Goal: Task Accomplishment & Management: Complete application form

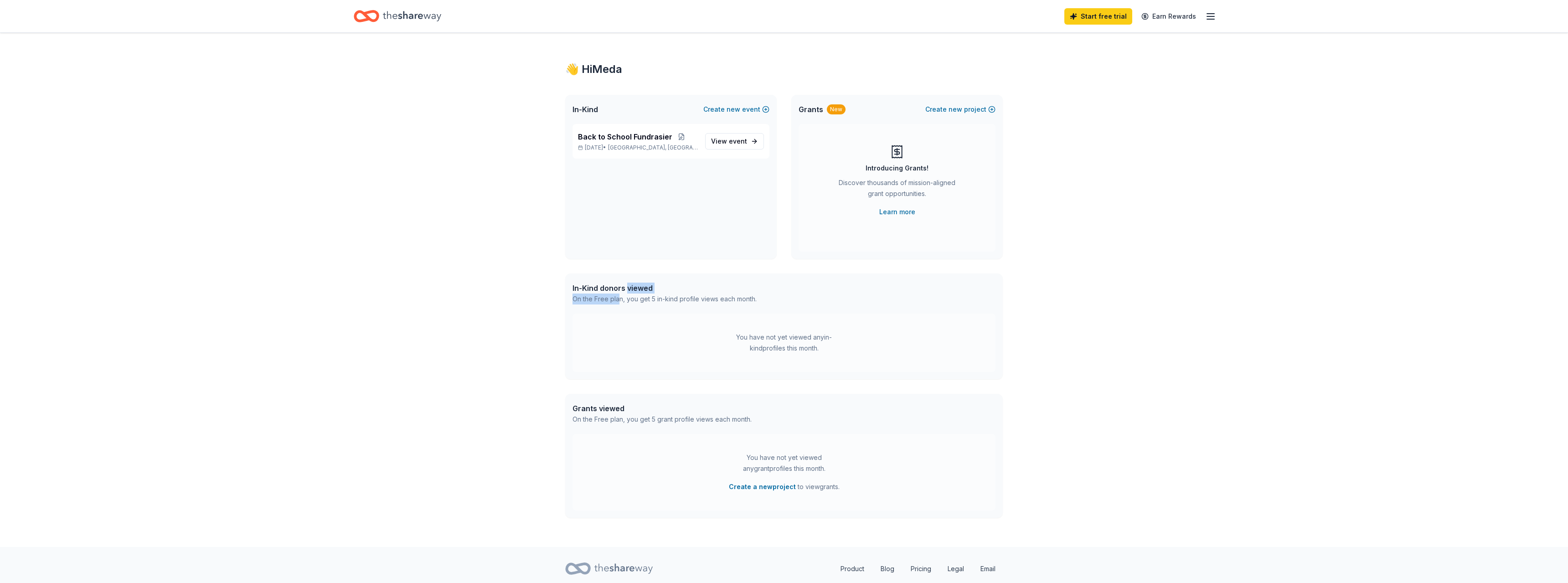
click at [617, 308] on div "👋 Hi Meda In-Kind Create new event Back to School Fundrasier Sep 01, 2025 • Ced…" at bounding box center [784, 290] width 467 height 514
click at [615, 289] on div "In-Kind donors viewed" at bounding box center [664, 288] width 184 height 11
click at [764, 324] on div "You have not yet viewed any in-kind profiles this month." at bounding box center [784, 343] width 423 height 59
click at [785, 360] on div "You have not yet viewed any in-kind profiles this month." at bounding box center [784, 343] width 423 height 59
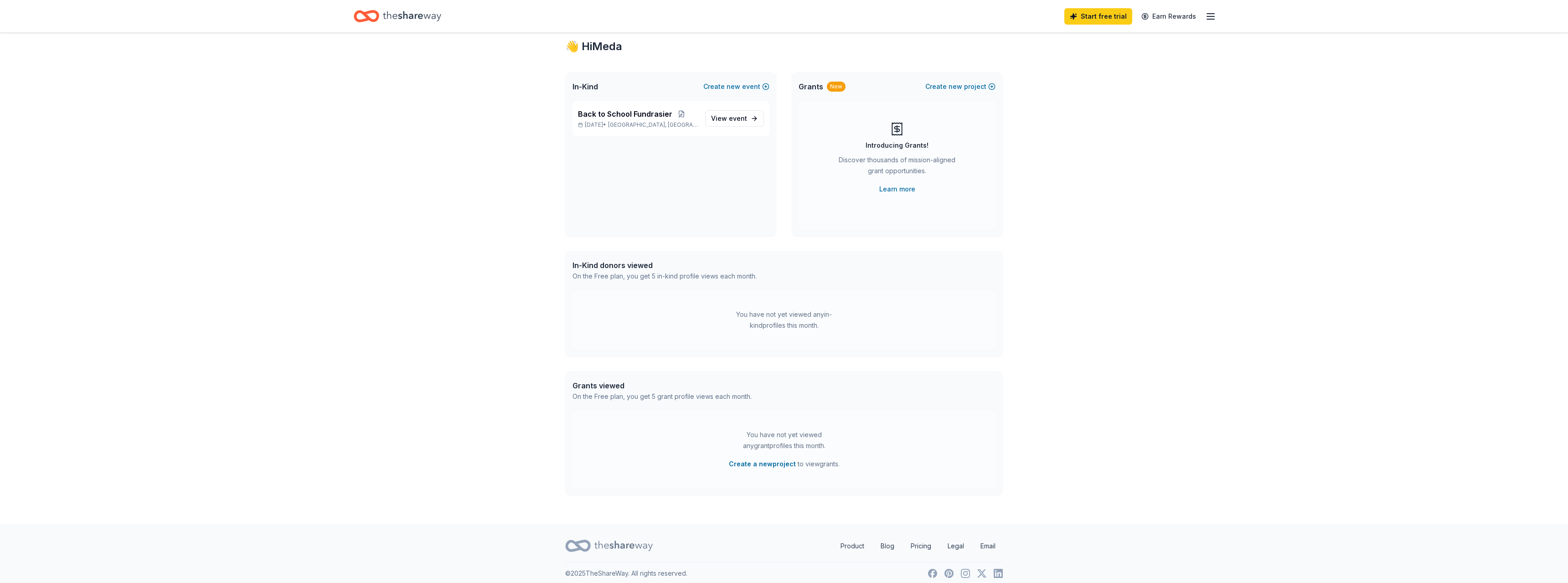
scroll to position [30, 0]
click at [584, 79] on span "In-Kind" at bounding box center [585, 80] width 25 height 11
click at [602, 42] on div "👋 Hi Meda" at bounding box center [784, 39] width 438 height 15
click at [1211, 15] on icon "button" at bounding box center [1211, 17] width 11 height 11
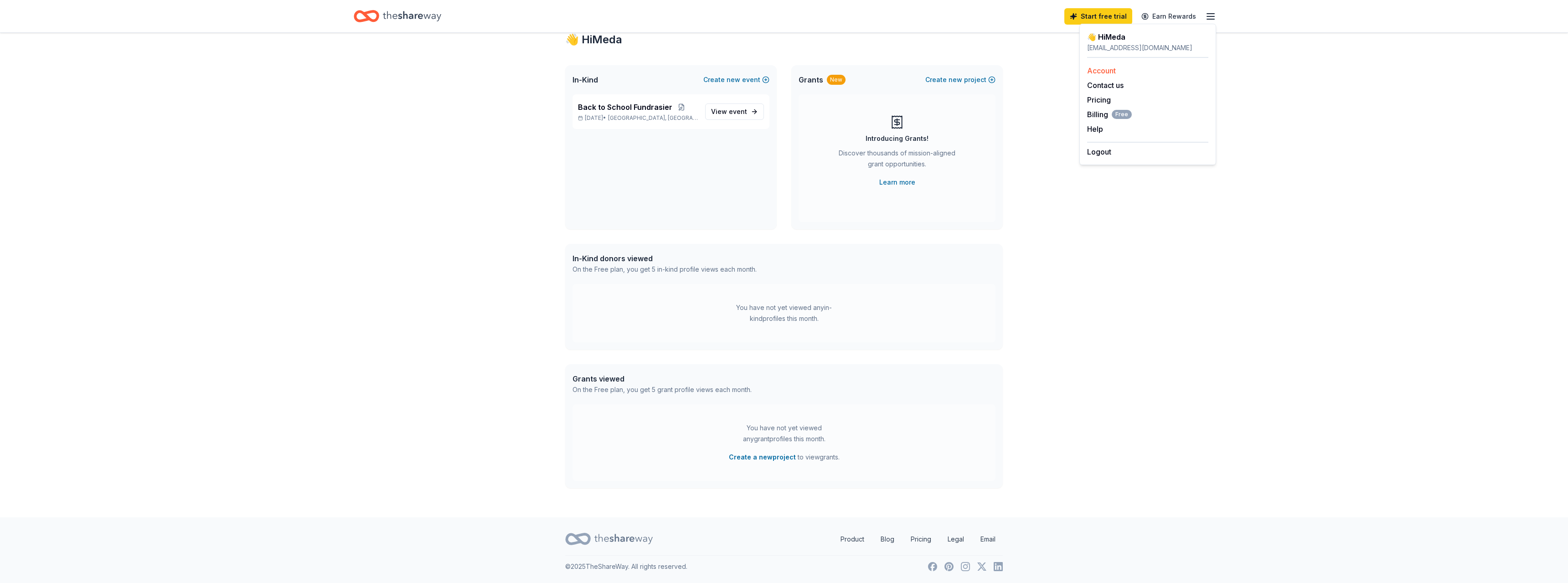
click at [1103, 69] on link "Account" at bounding box center [1101, 70] width 29 height 9
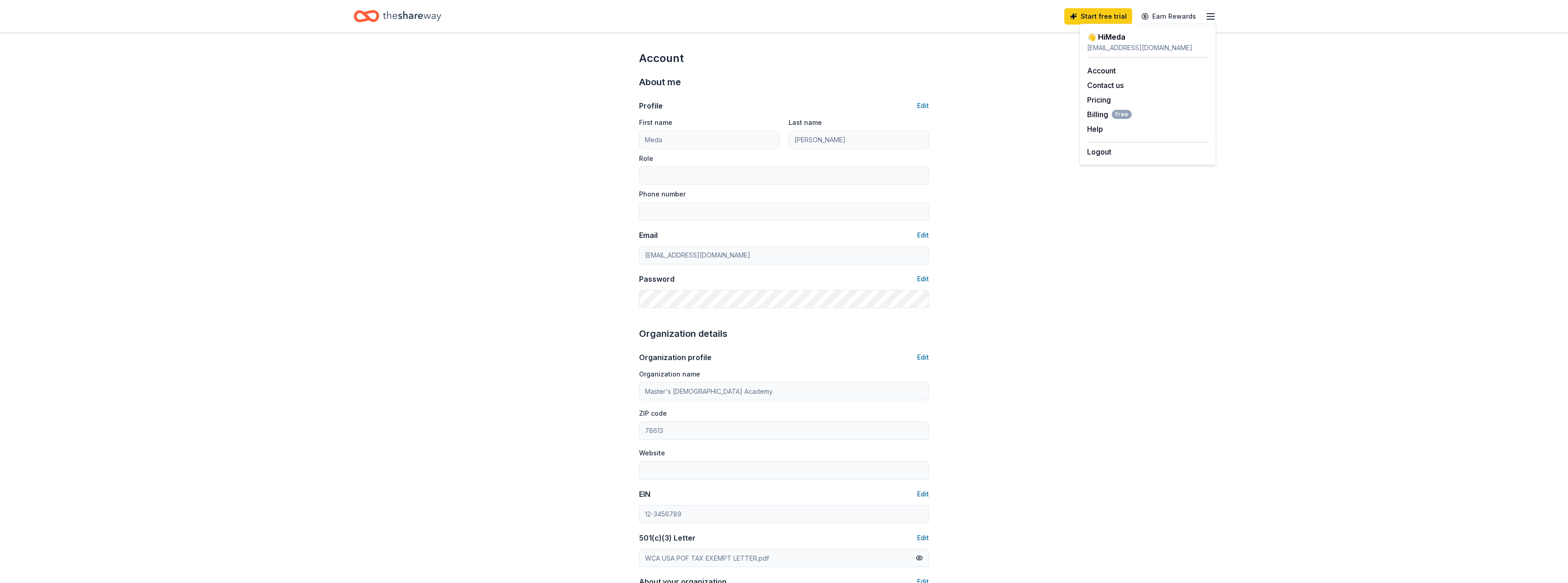
click at [1112, 35] on div "👋 Hi Meda" at bounding box center [1148, 37] width 121 height 11
click at [1207, 17] on icon "button" at bounding box center [1211, 17] width 11 height 11
click at [1211, 18] on icon "button" at bounding box center [1211, 17] width 11 height 11
click at [1103, 15] on link "Start free trial" at bounding box center [1098, 16] width 68 height 16
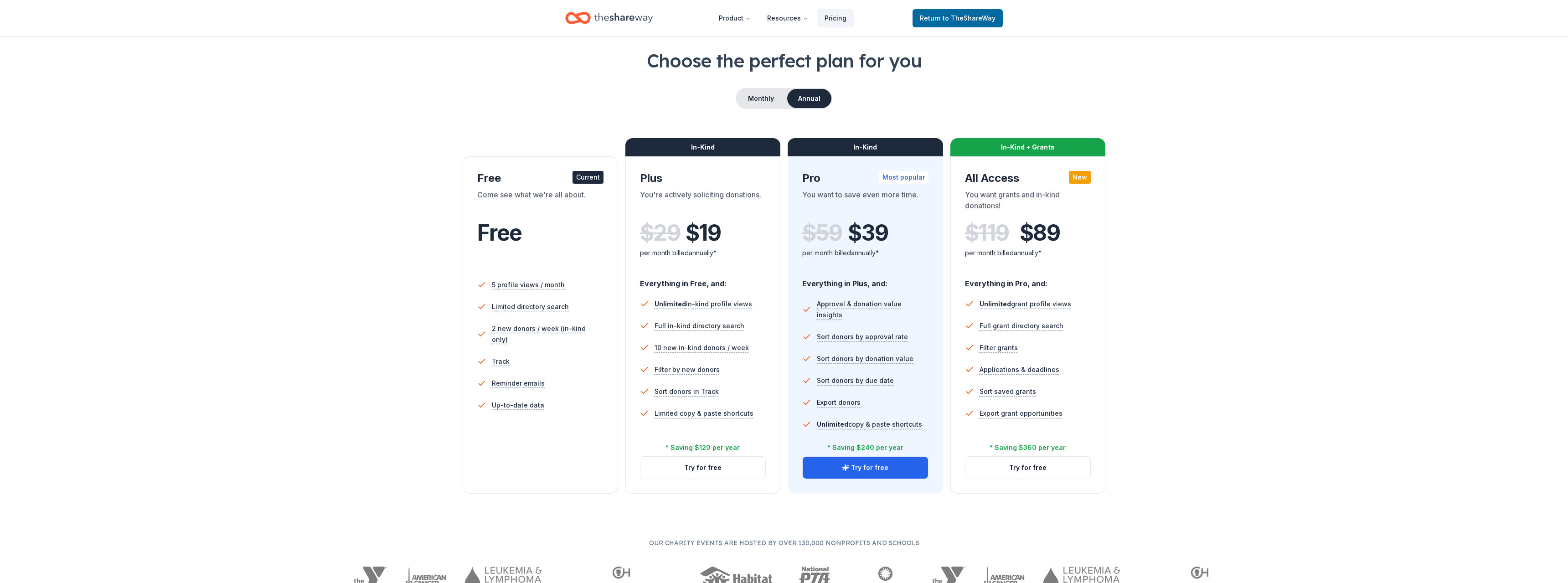
scroll to position [47, 0]
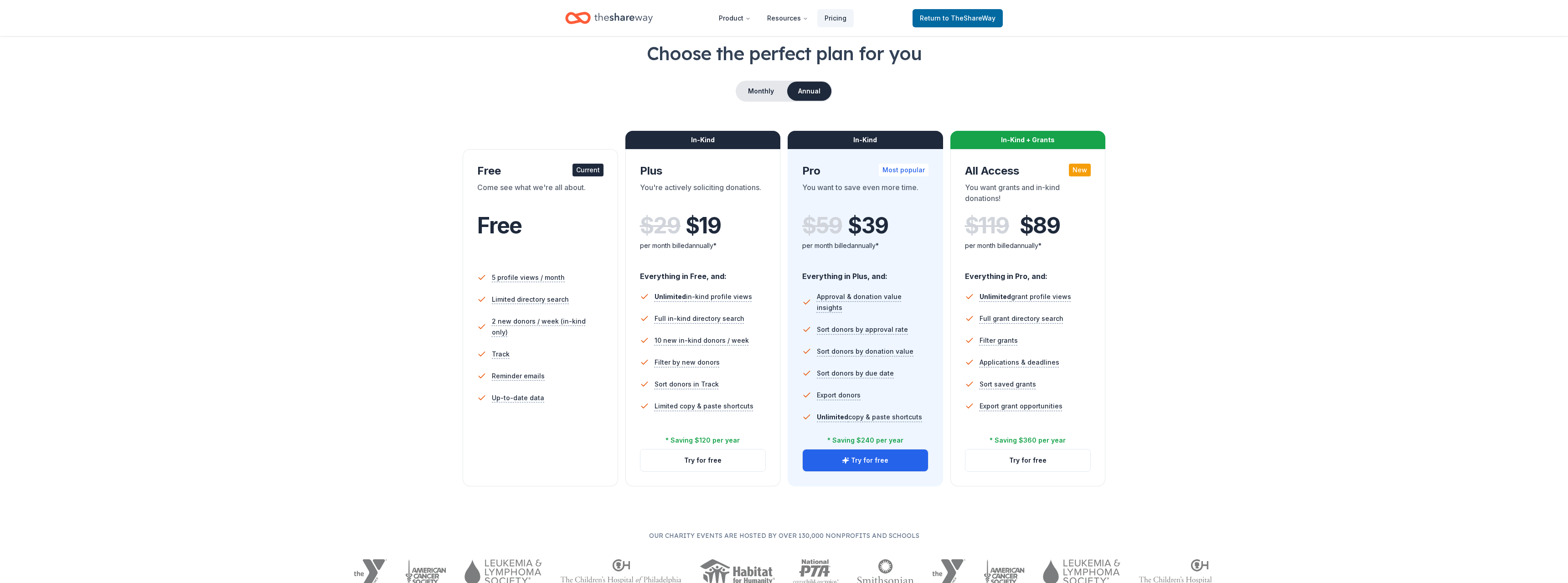
click at [539, 211] on div "Free" at bounding box center [540, 235] width 126 height 56
click at [587, 171] on div "Current" at bounding box center [588, 170] width 31 height 13
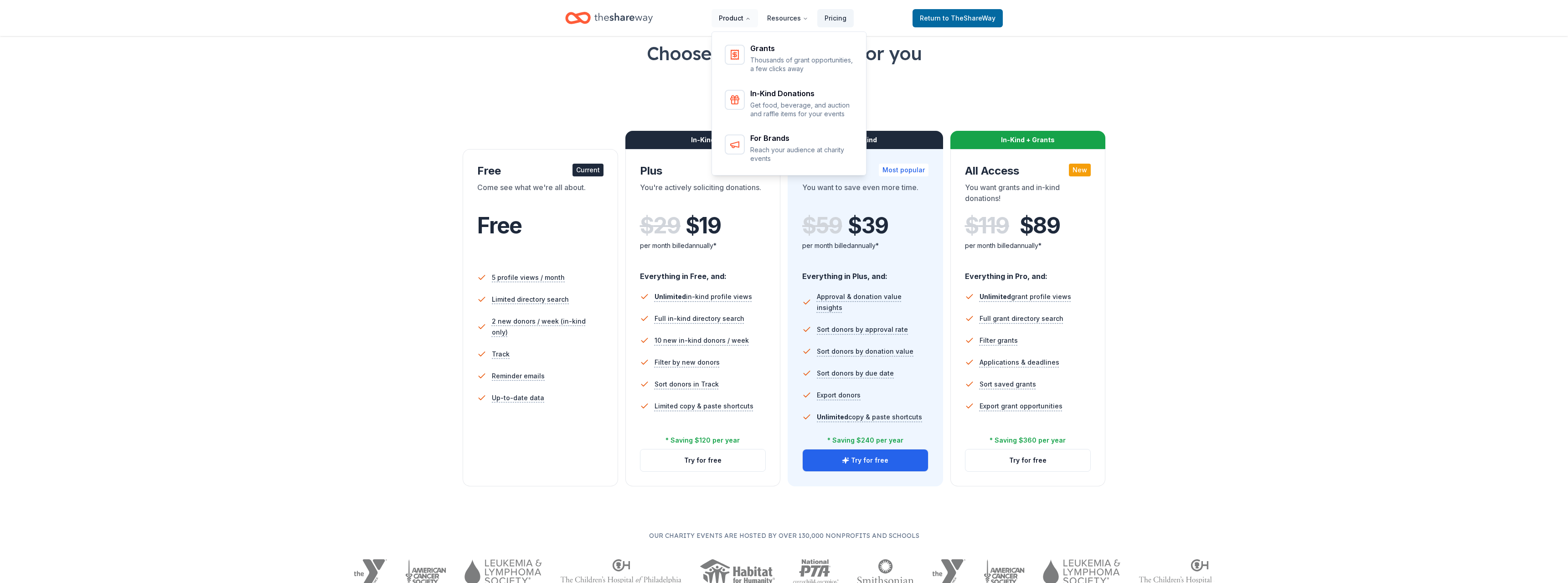
click at [751, 20] on icon "Main" at bounding box center [748, 19] width 6 height 6
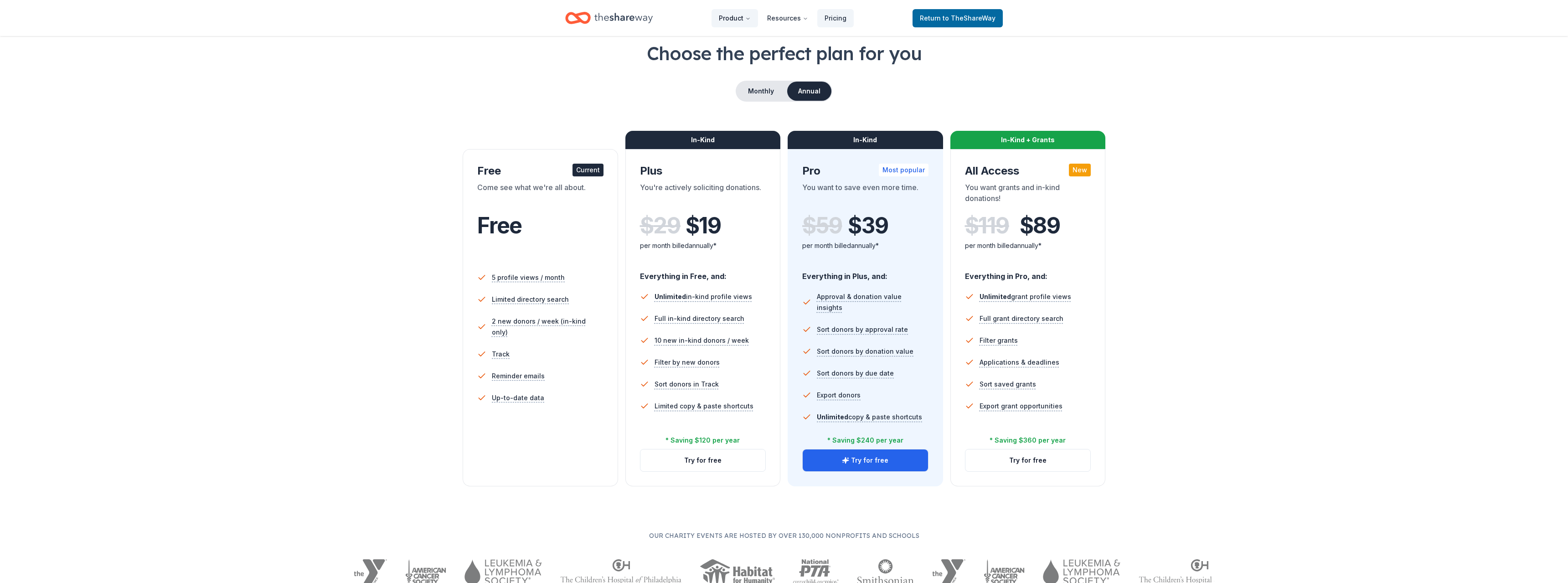
click at [751, 20] on icon "Main" at bounding box center [748, 19] width 6 height 6
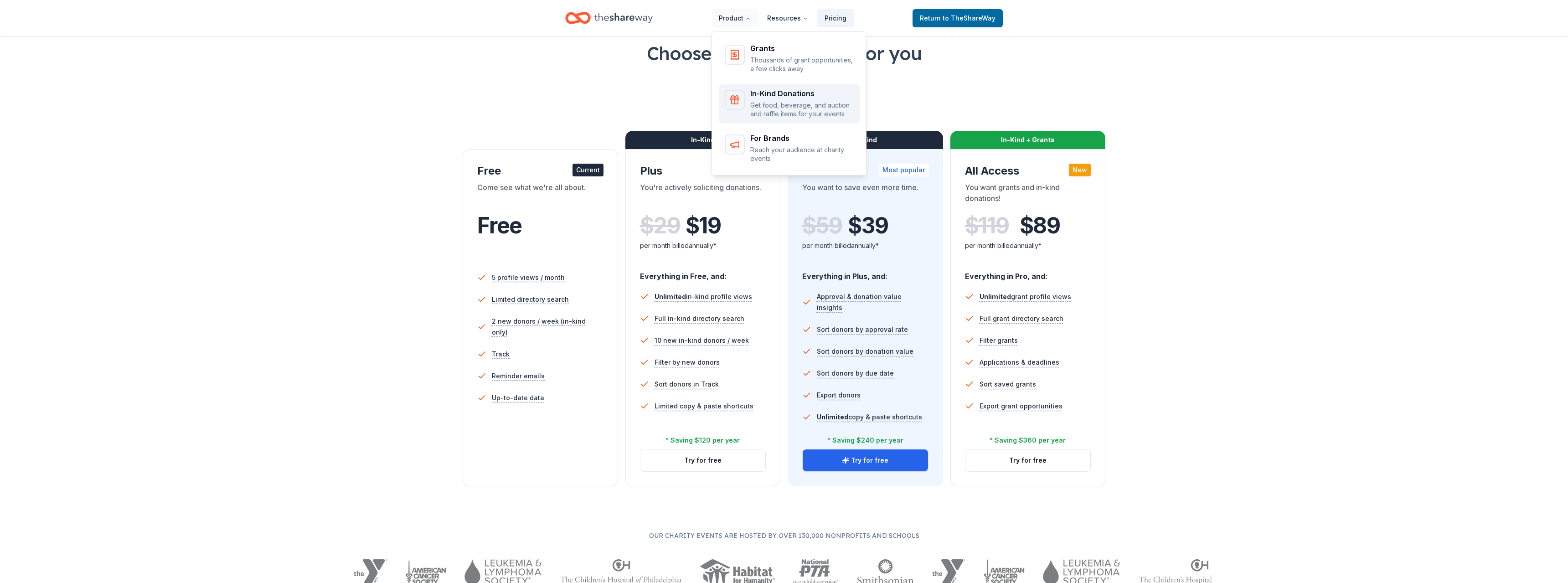
click at [759, 96] on div "In-Kind Donations" at bounding box center [802, 93] width 104 height 7
click at [747, 18] on button "Product" at bounding box center [735, 18] width 47 height 18
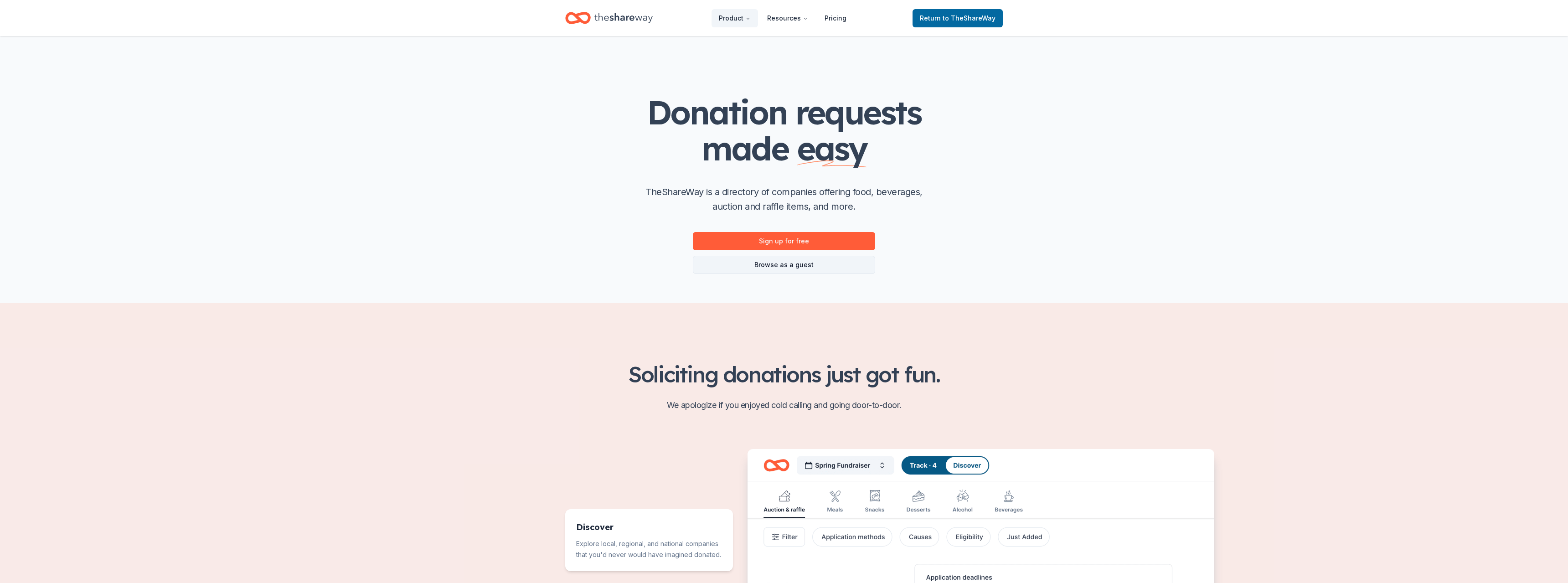
click at [779, 266] on link "Browse as a guest" at bounding box center [784, 265] width 183 height 18
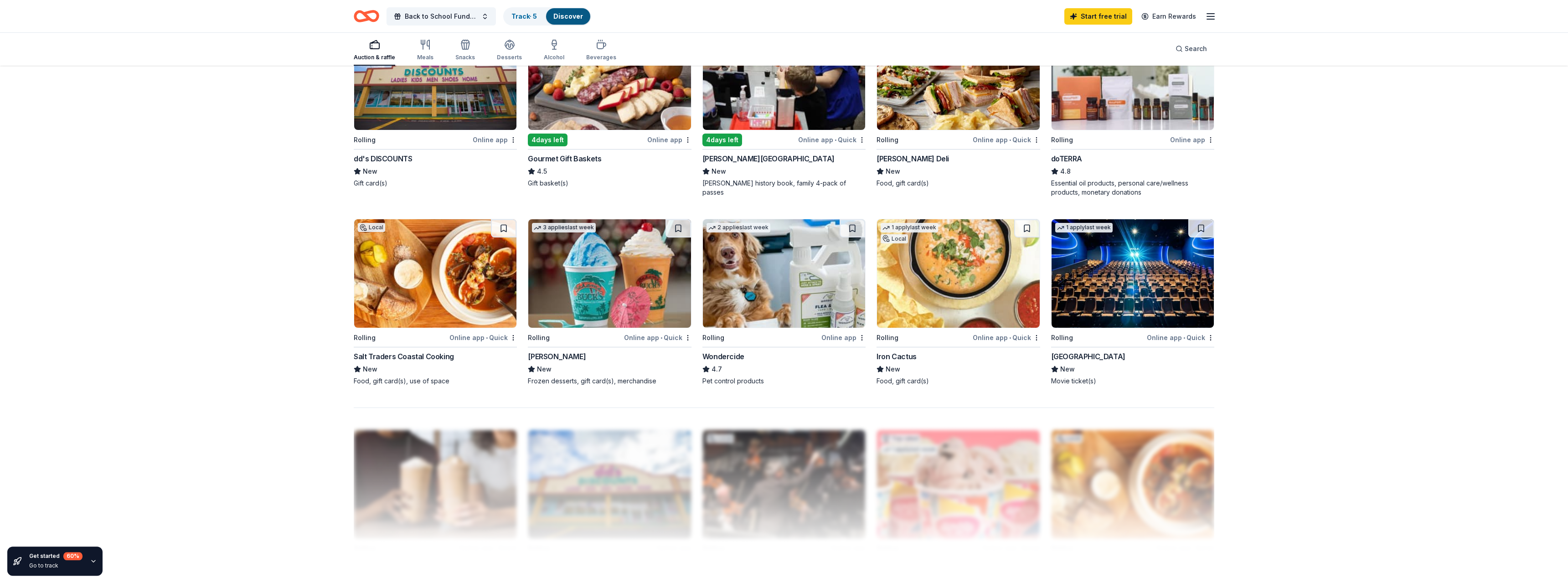
scroll to position [604, 0]
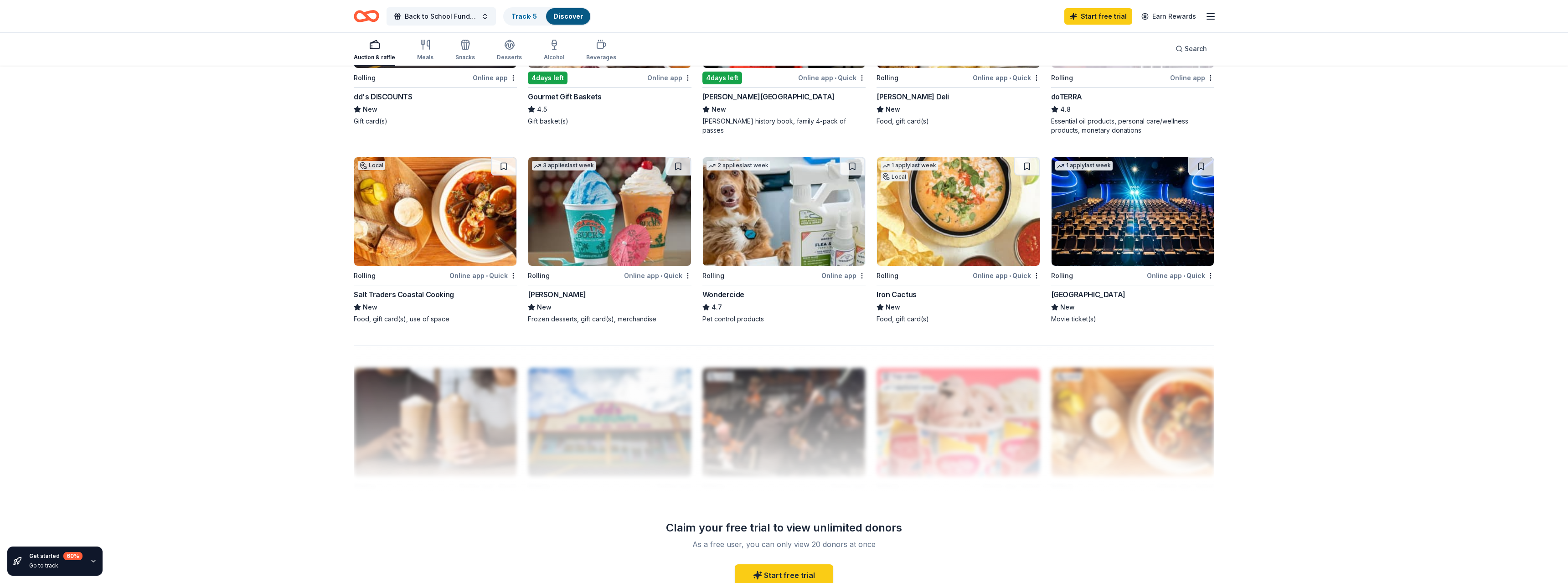
click at [580, 235] on img at bounding box center [609, 211] width 162 height 109
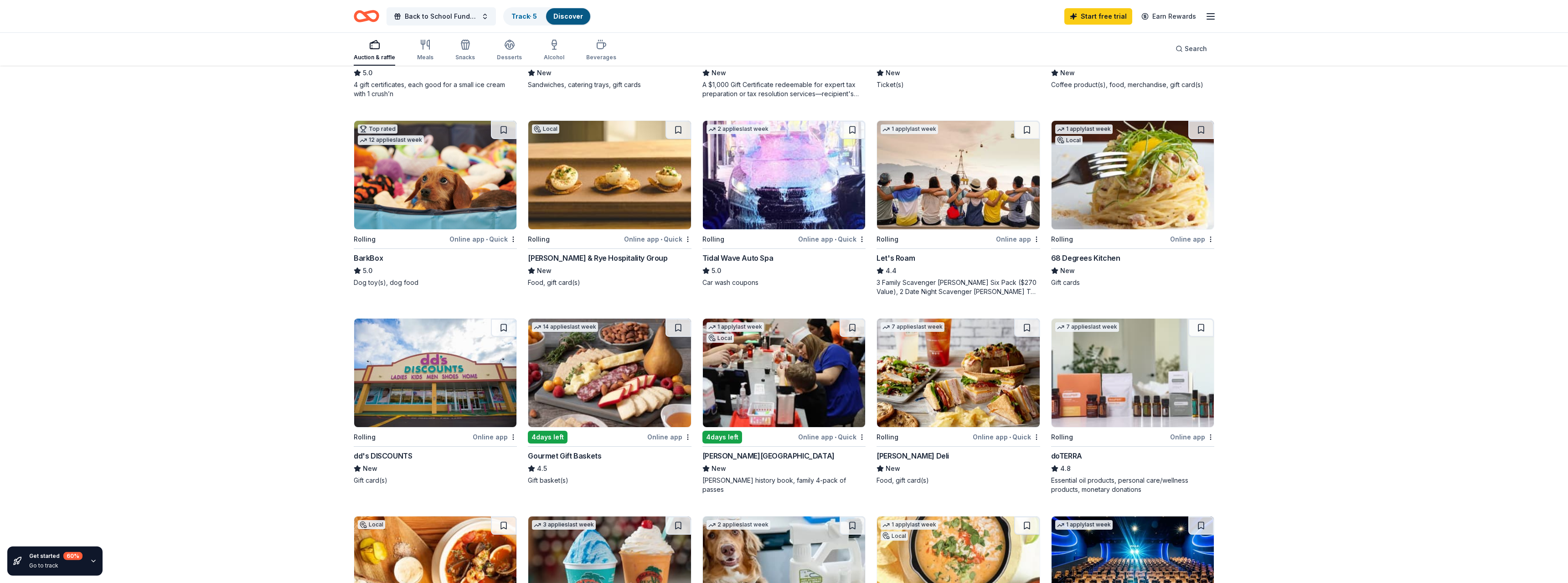
scroll to position [0, 0]
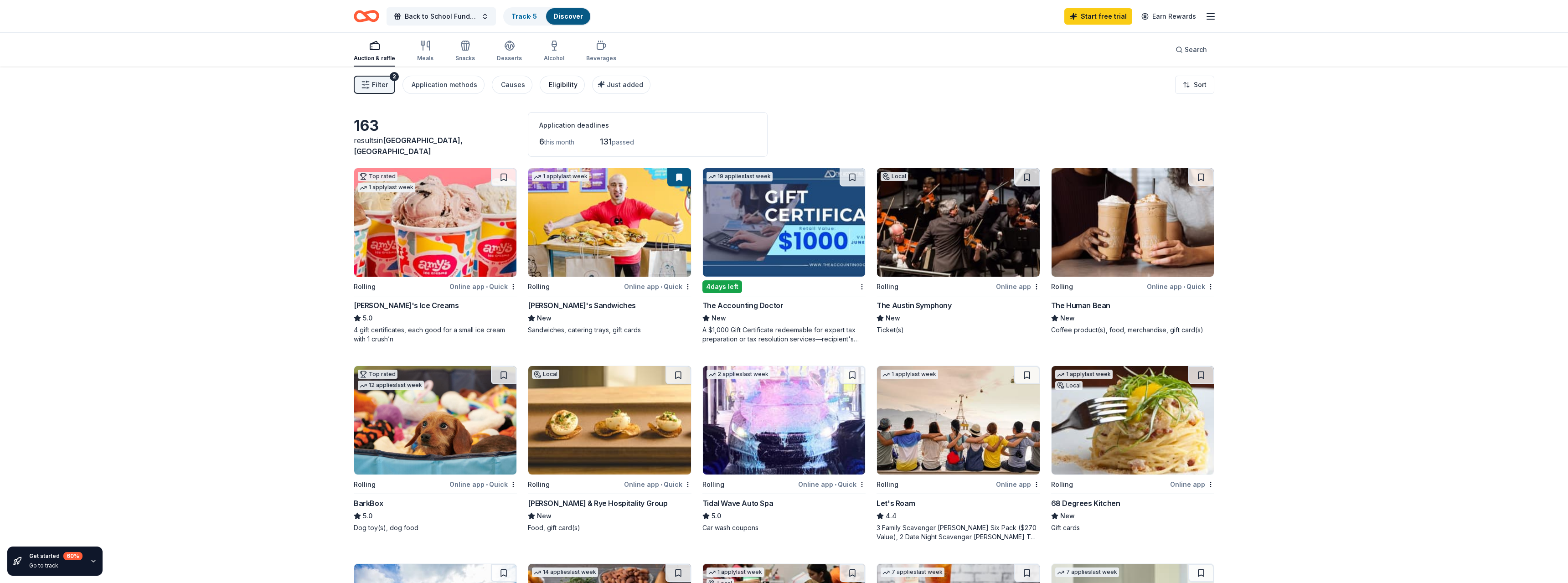
click at [561, 88] on div "Eligibility" at bounding box center [563, 85] width 29 height 11
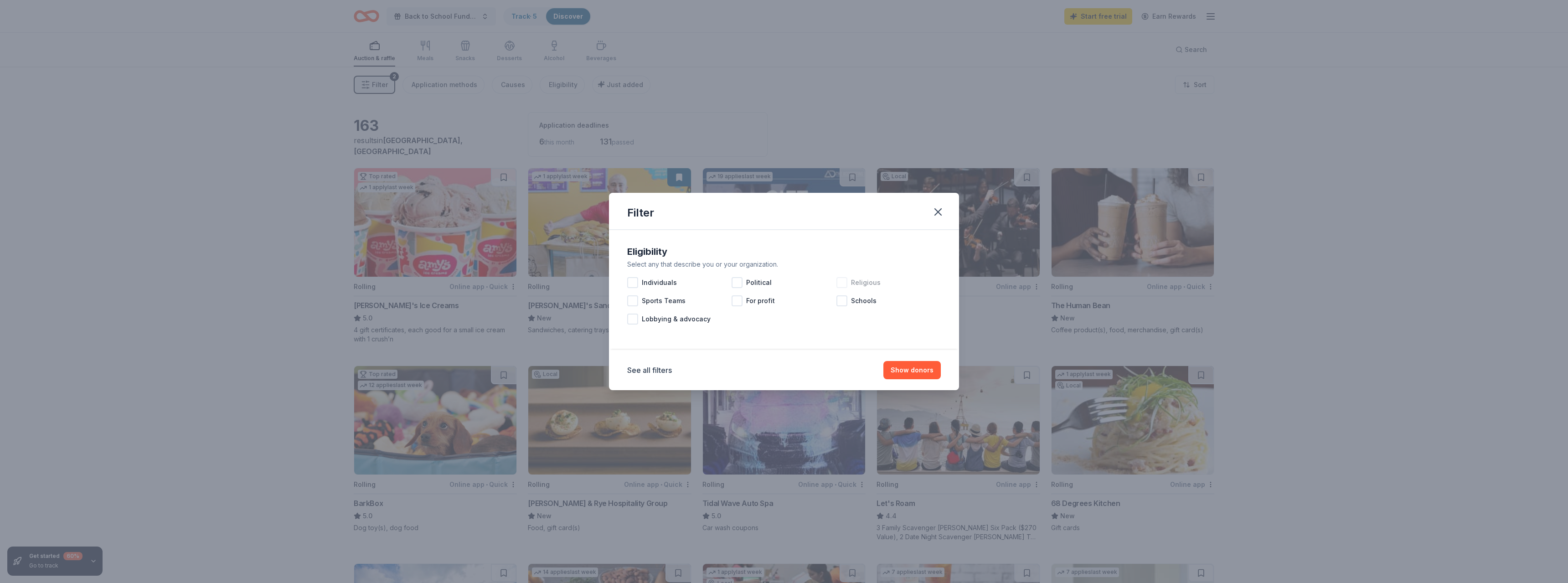
click at [845, 282] on div at bounding box center [843, 283] width 11 height 11
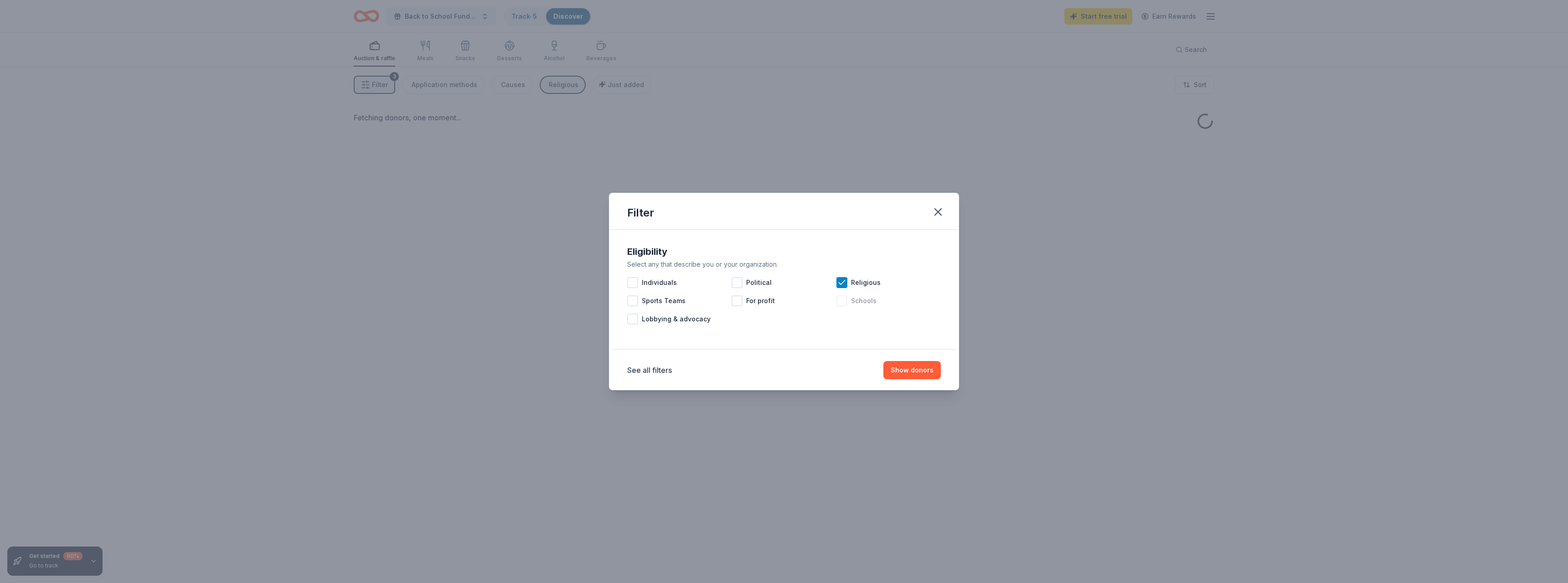
click at [845, 301] on div at bounding box center [843, 301] width 11 height 11
click at [922, 374] on button "Show donors" at bounding box center [912, 370] width 57 height 18
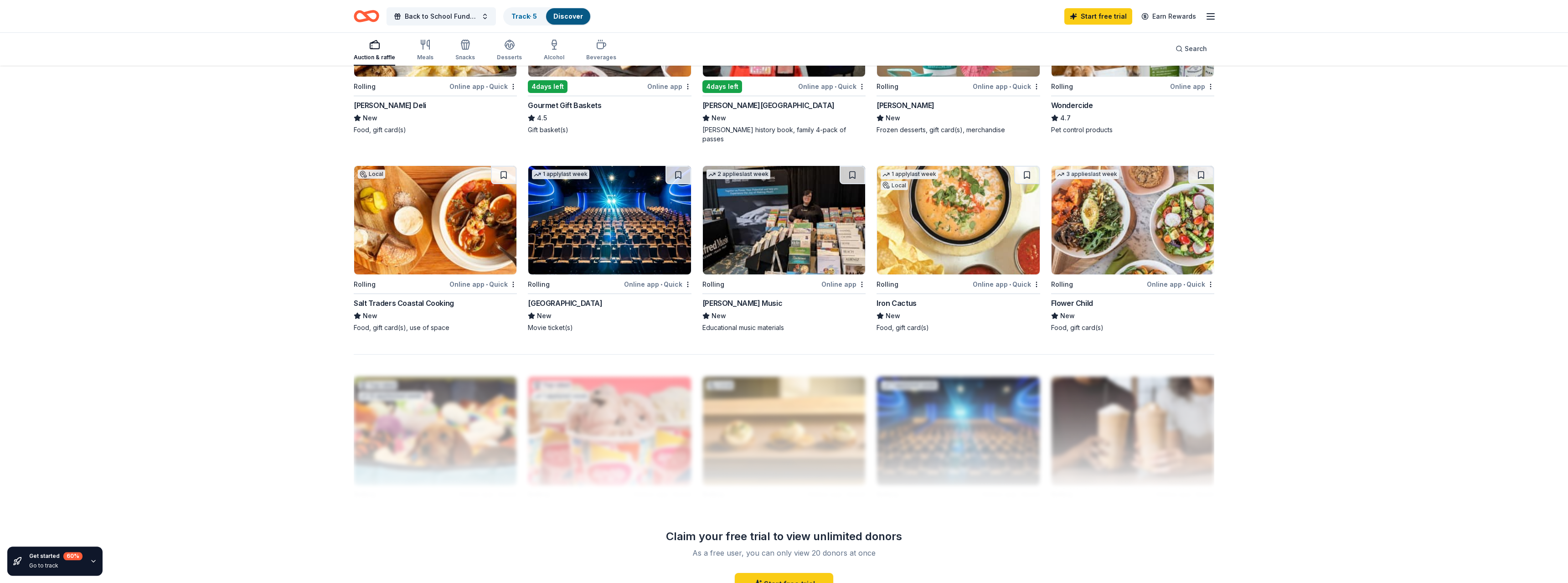
scroll to position [604, 0]
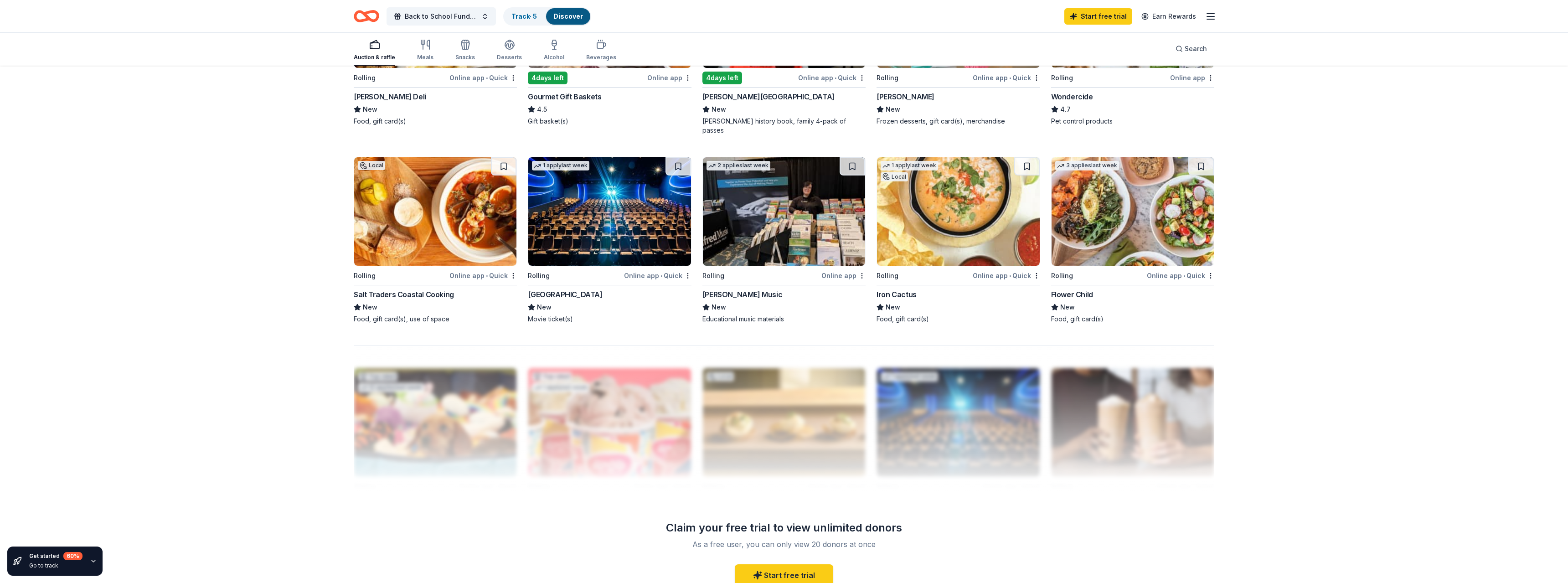
click at [736, 197] on img at bounding box center [784, 211] width 162 height 109
click at [599, 201] on img at bounding box center [609, 211] width 162 height 109
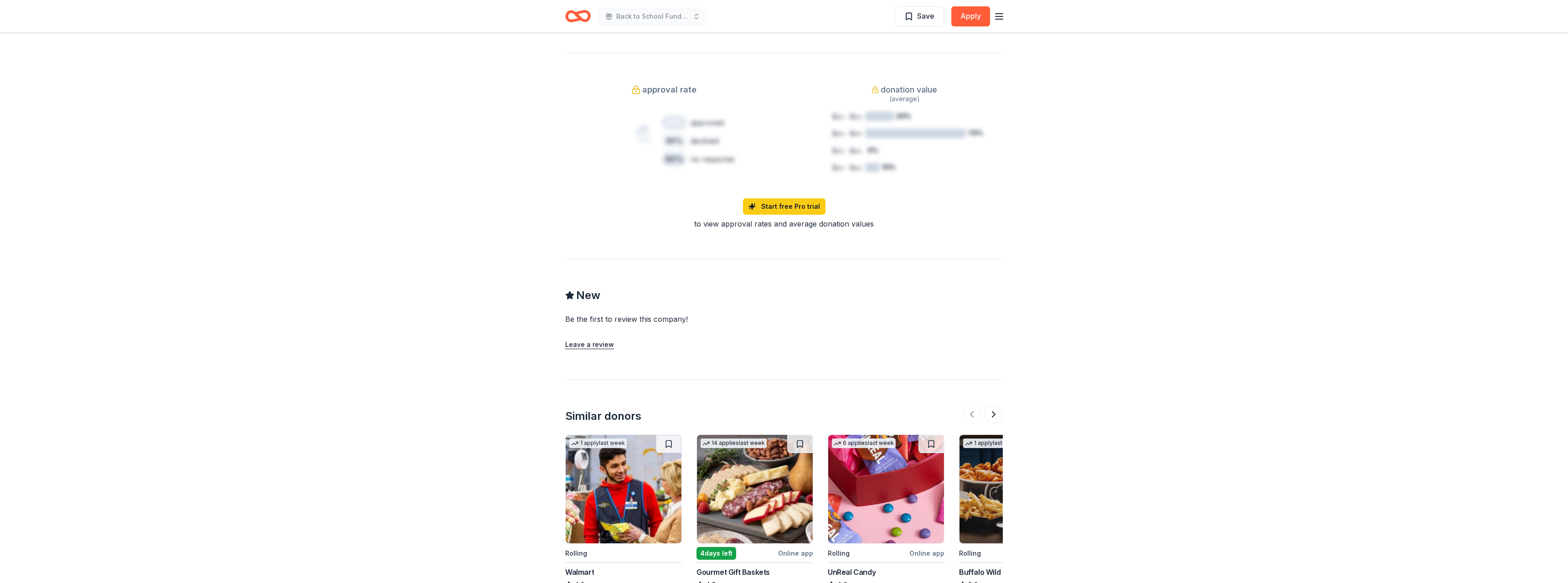
scroll to position [712, 0]
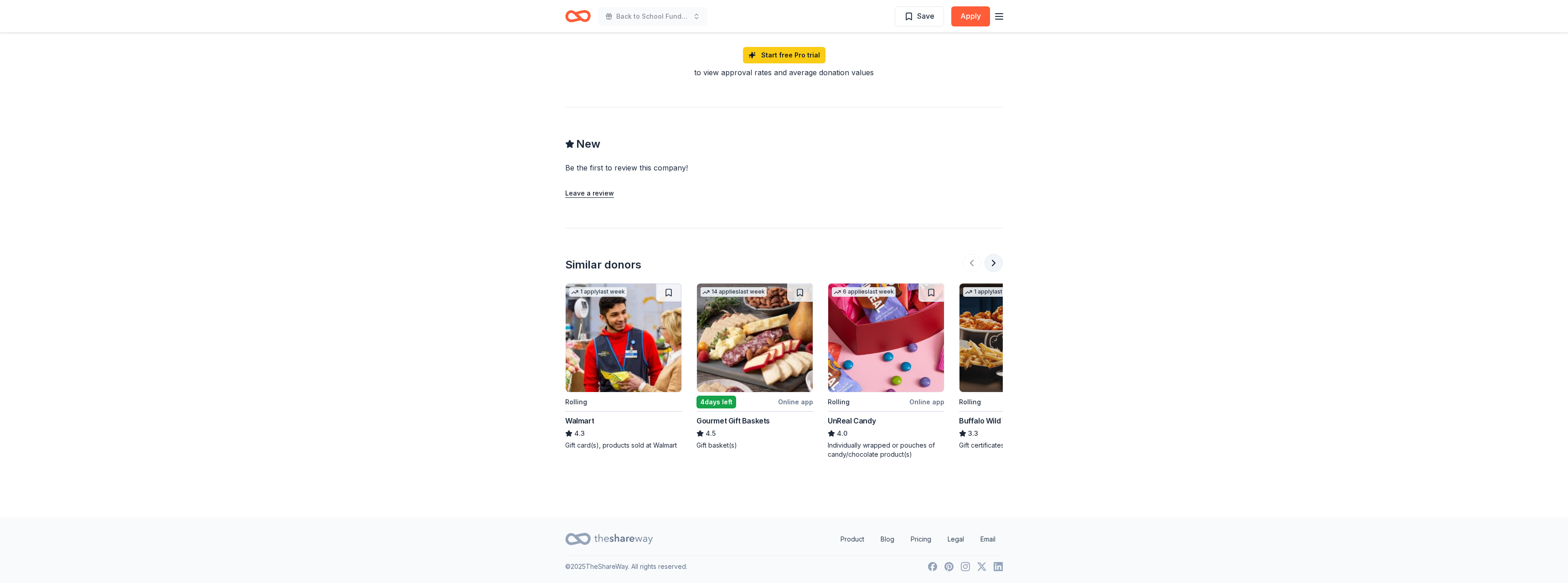
click at [993, 262] on button at bounding box center [994, 263] width 18 height 18
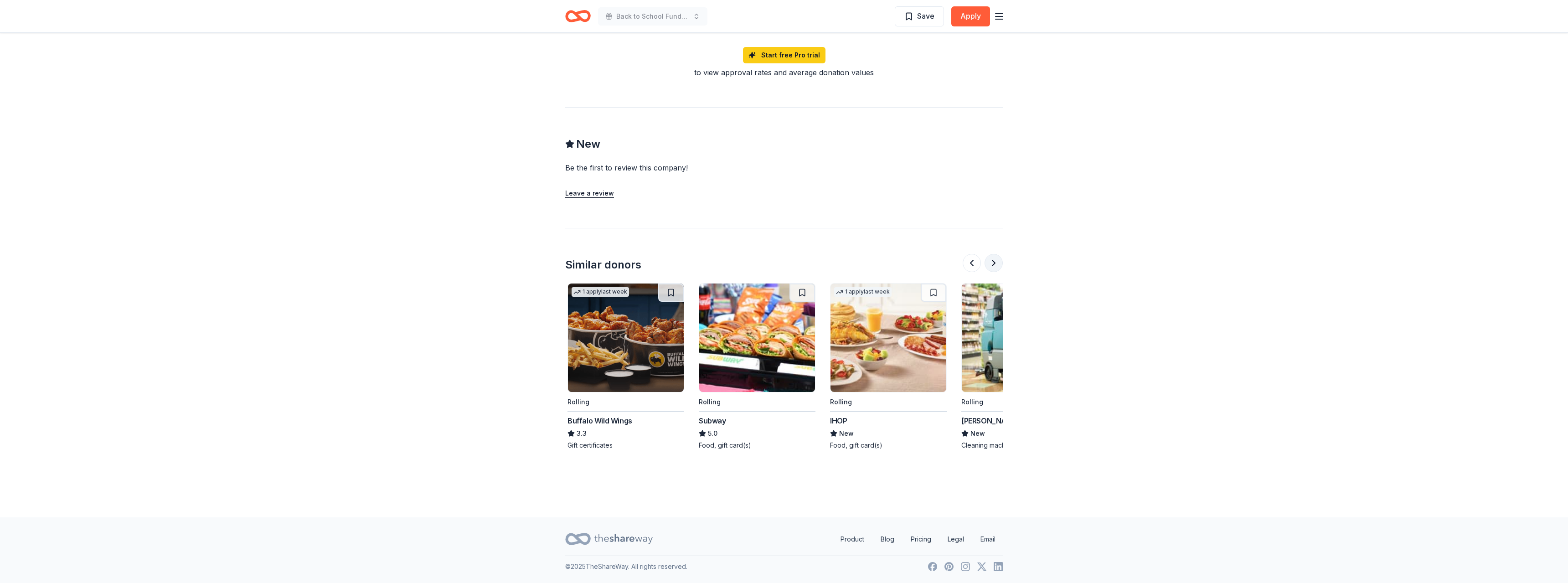
scroll to position [0, 394]
click at [997, 262] on button at bounding box center [994, 263] width 18 height 18
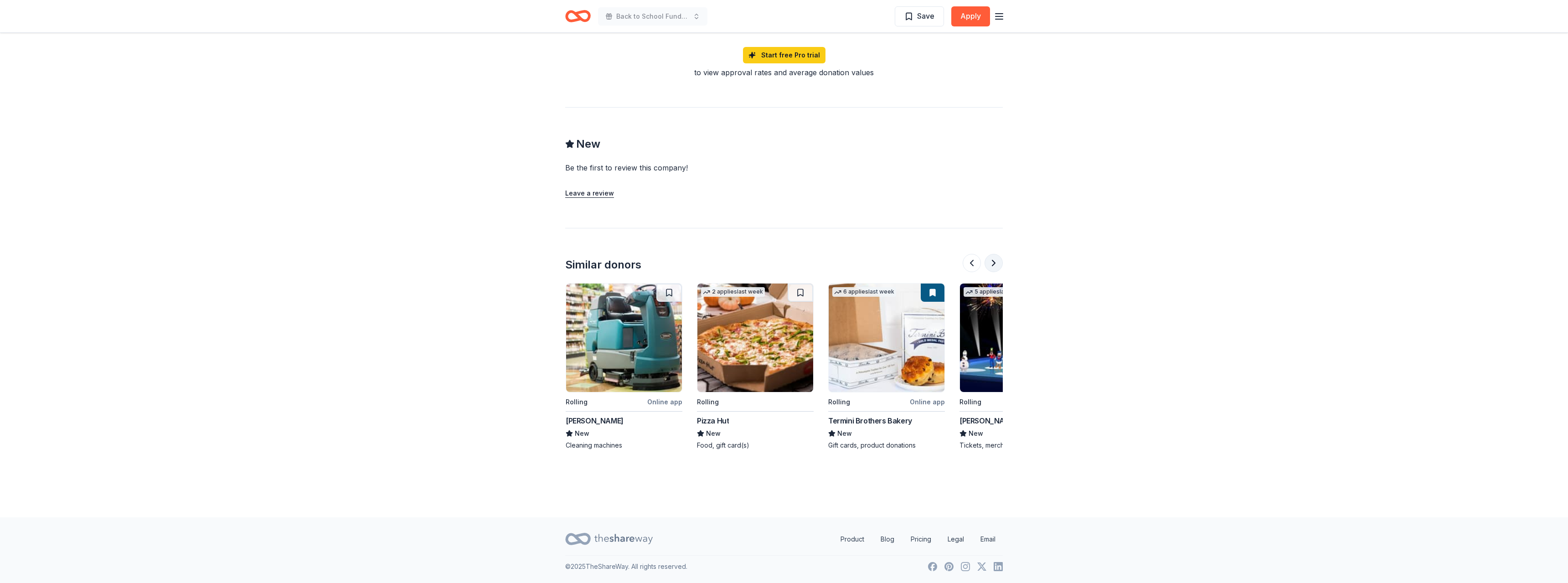
scroll to position [0, 788]
click at [997, 262] on button at bounding box center [994, 263] width 18 height 18
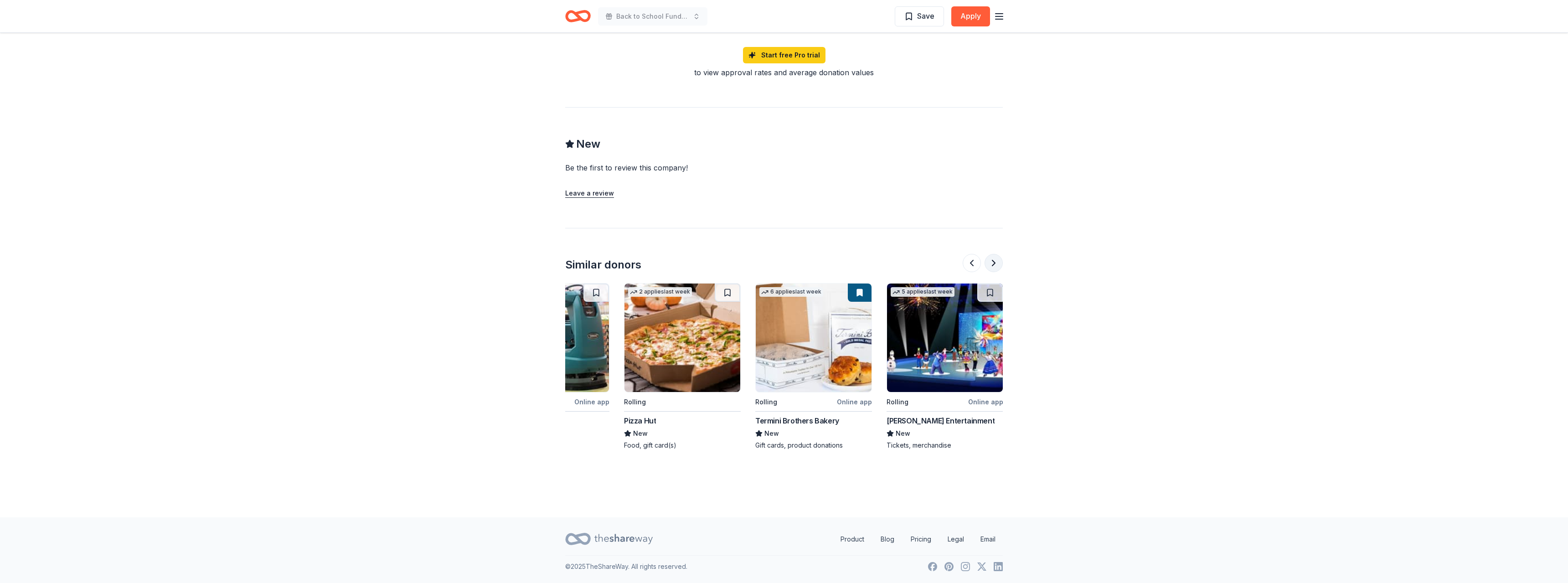
scroll to position [0, 861]
click at [997, 262] on div at bounding box center [983, 263] width 40 height 18
click at [967, 264] on button at bounding box center [972, 263] width 18 height 18
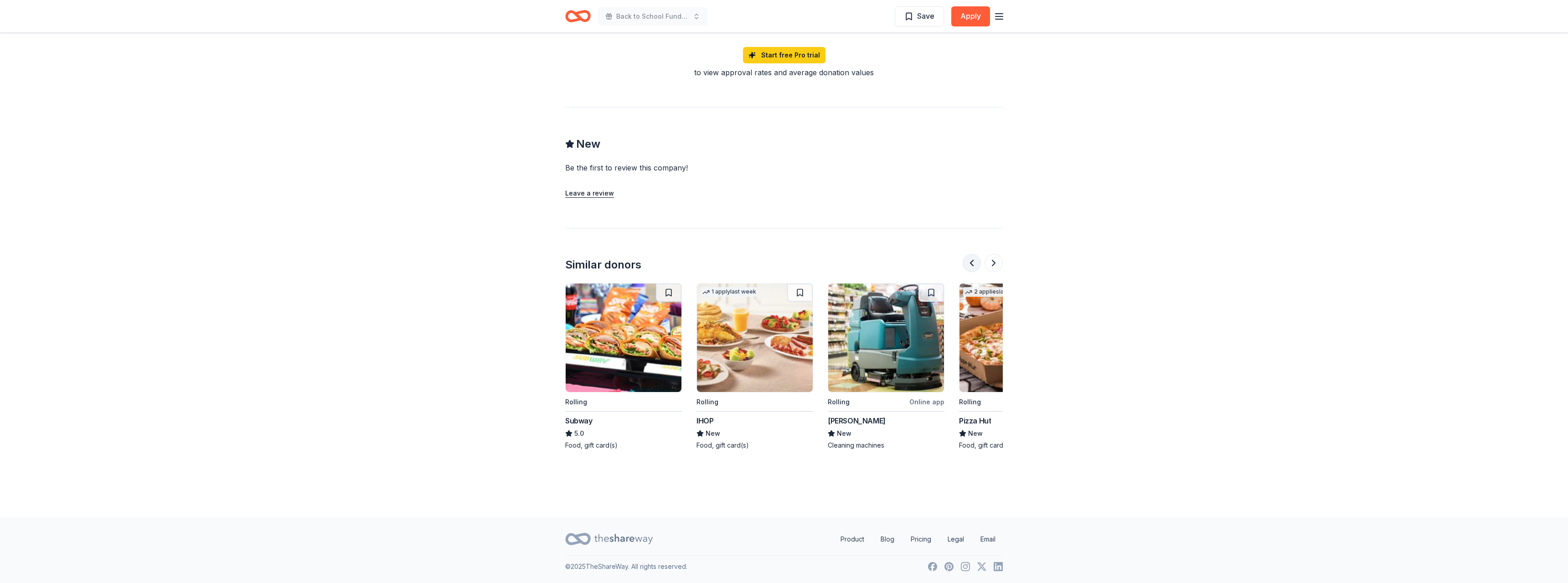
click at [968, 262] on button at bounding box center [972, 263] width 18 height 18
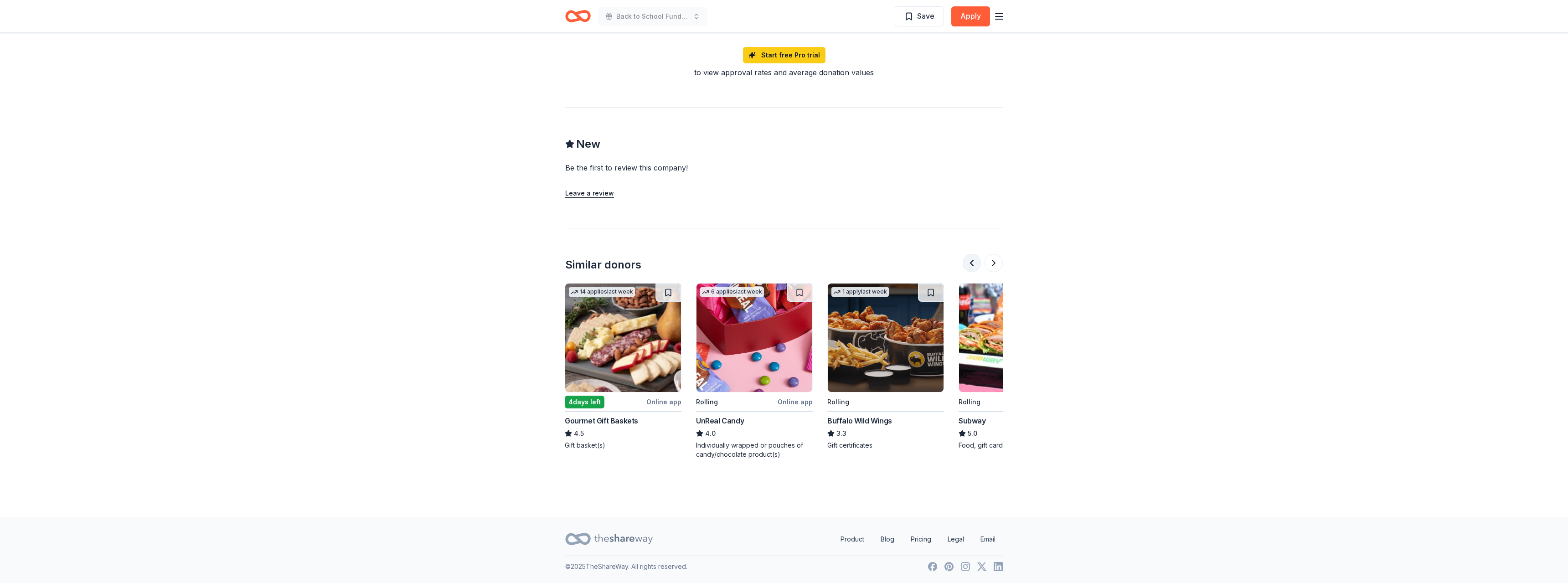
scroll to position [0, 131]
click at [759, 344] on img at bounding box center [755, 338] width 116 height 109
click at [997, 262] on button at bounding box center [994, 263] width 18 height 18
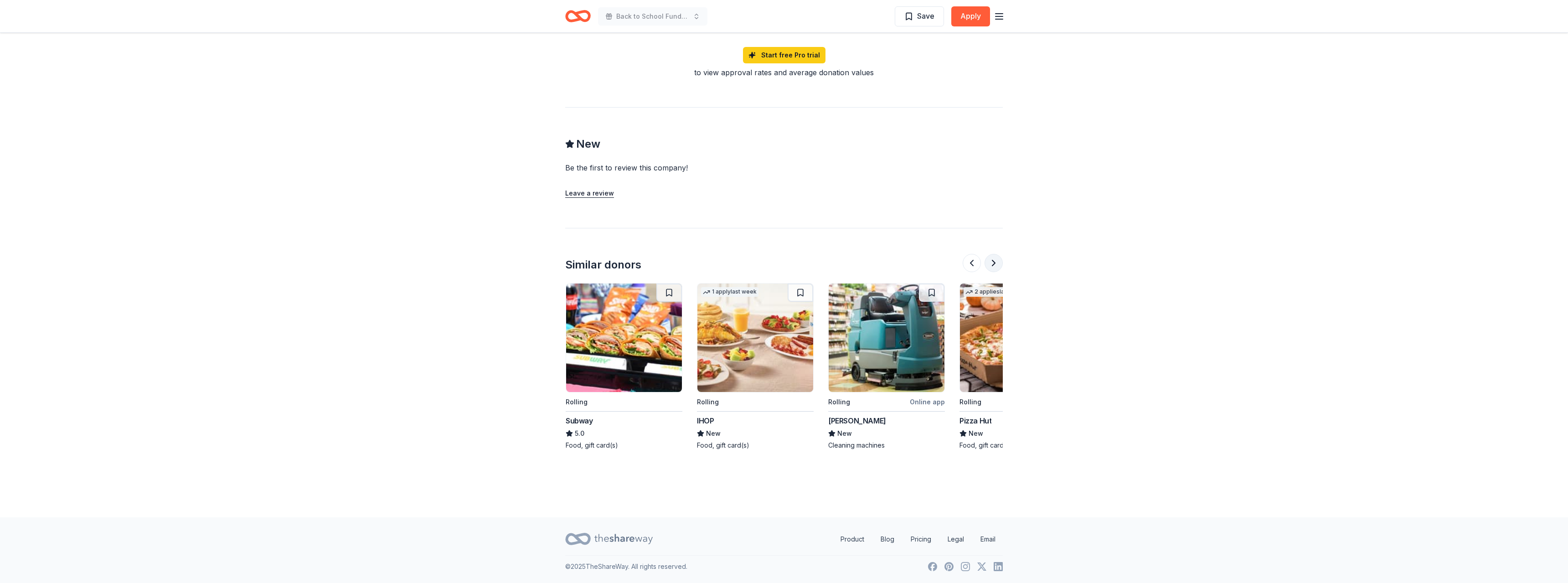
scroll to position [0, 525]
click at [998, 262] on button at bounding box center [994, 263] width 18 height 18
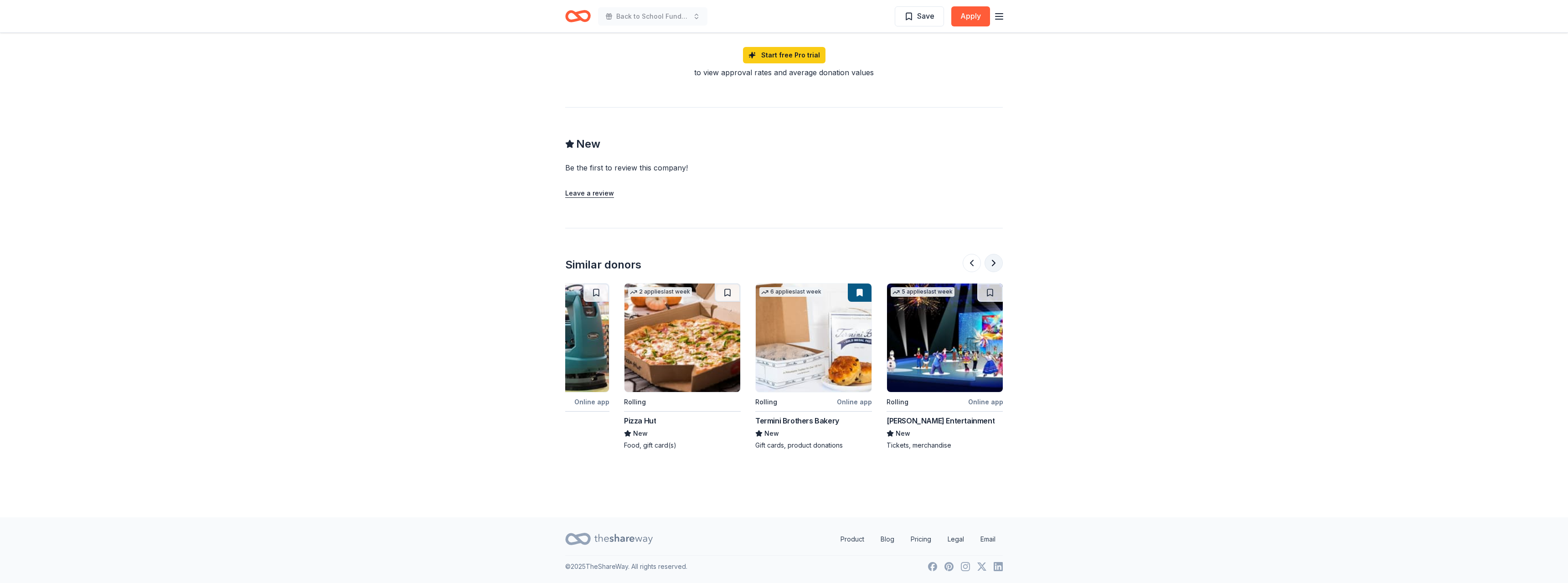
scroll to position [0, 861]
click at [960, 344] on img at bounding box center [945, 338] width 116 height 109
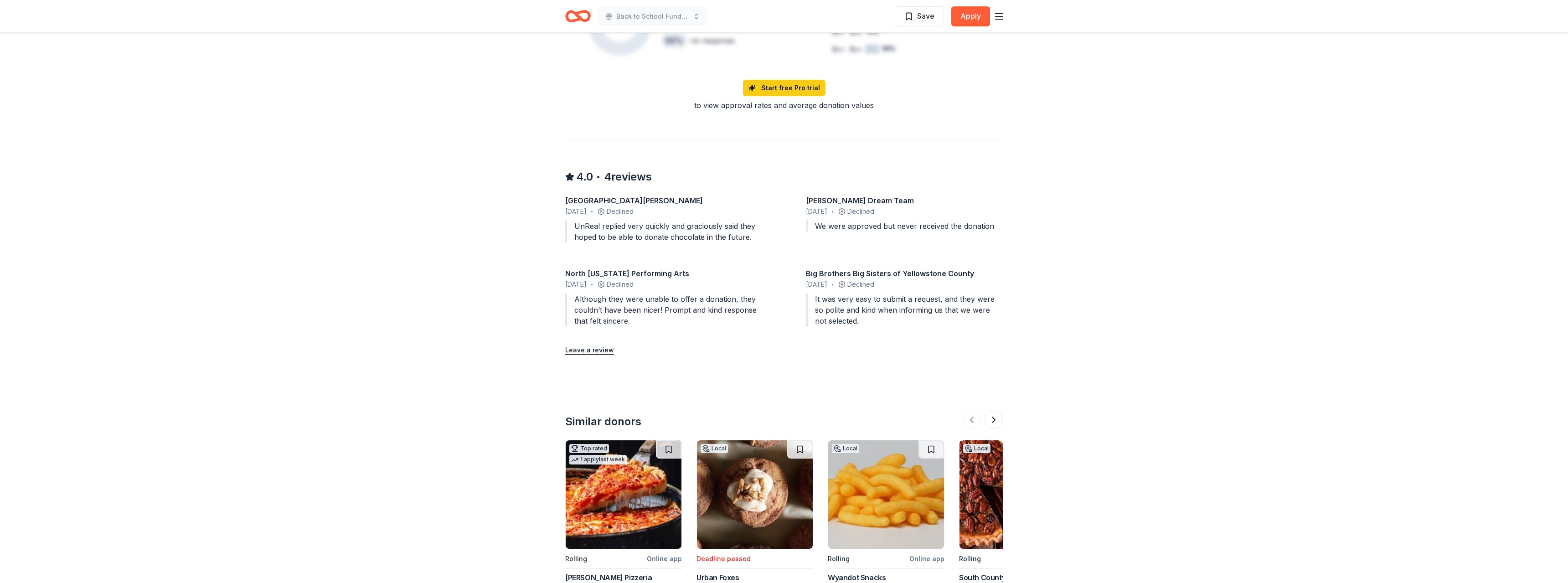
scroll to position [854, 0]
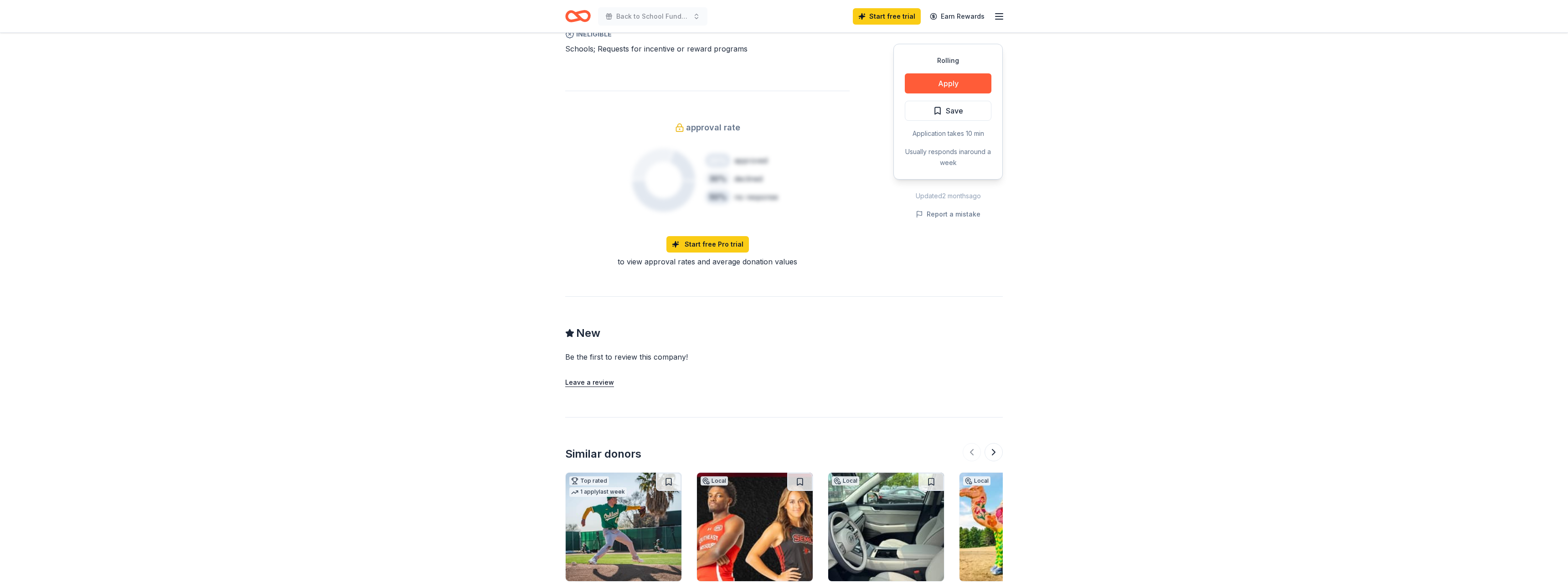
scroll to position [789, 0]
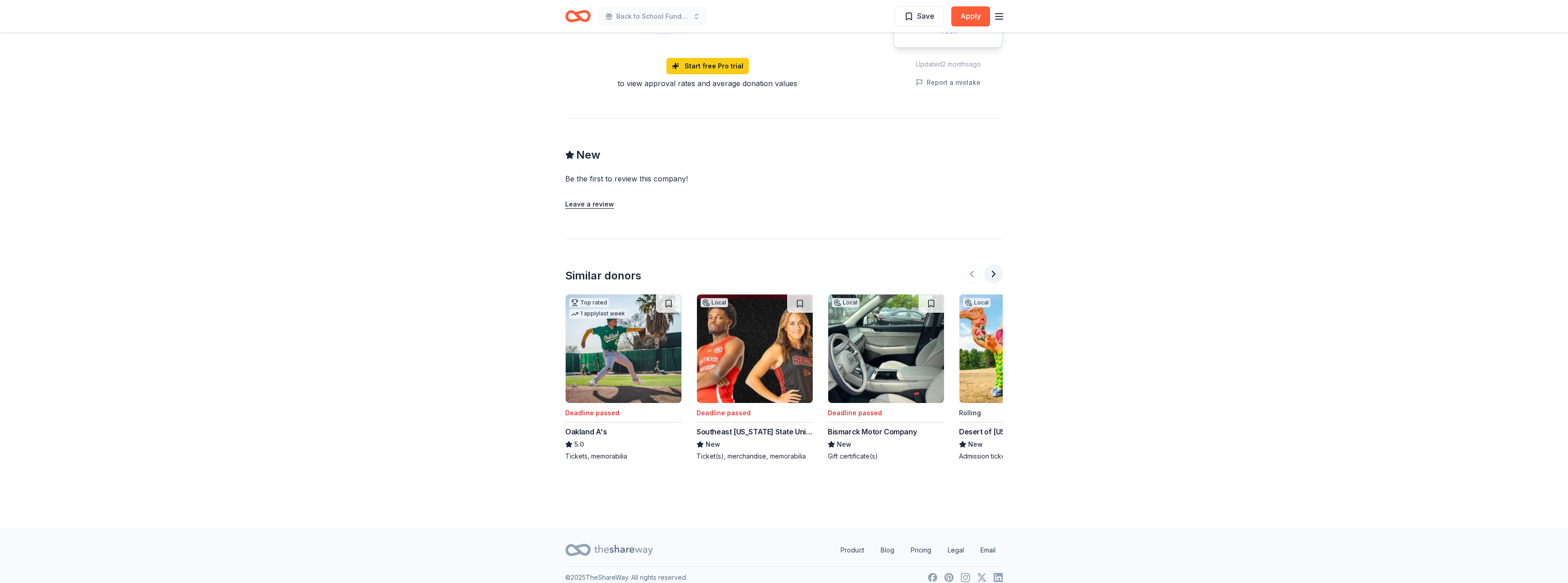
click at [991, 265] on button at bounding box center [994, 274] width 18 height 18
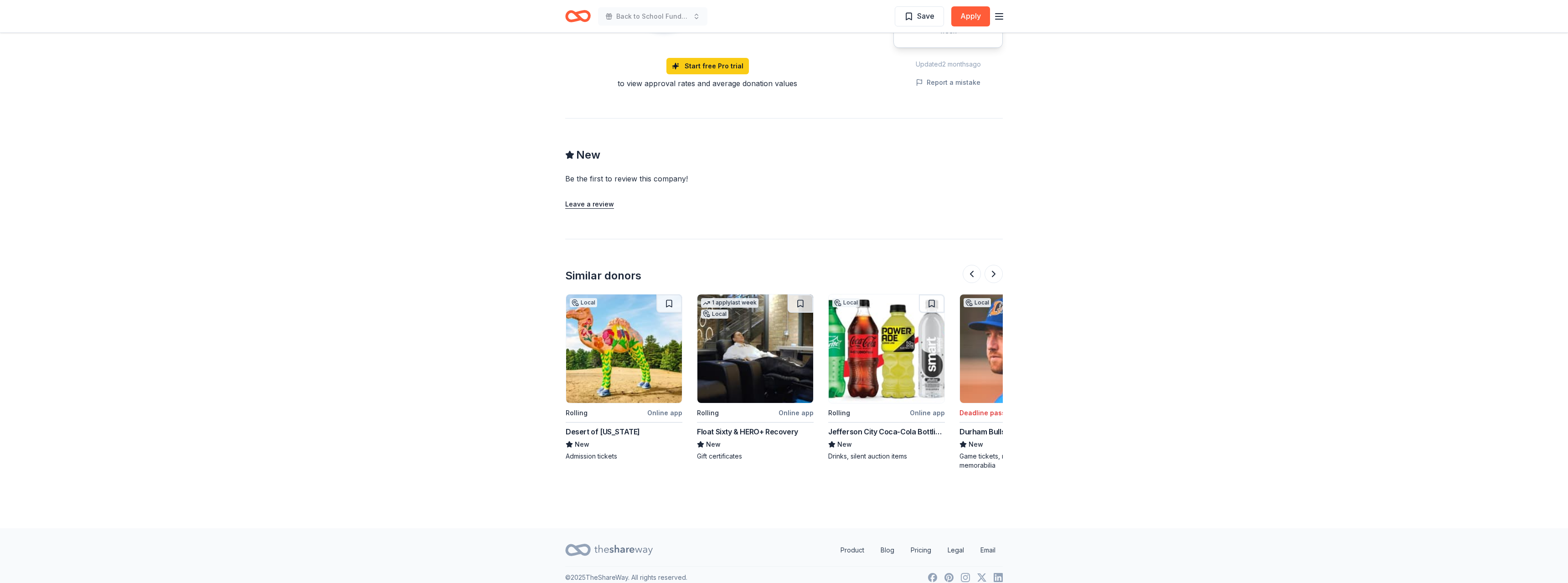
scroll to position [0, 394]
click at [996, 270] on button at bounding box center [994, 274] width 18 height 18
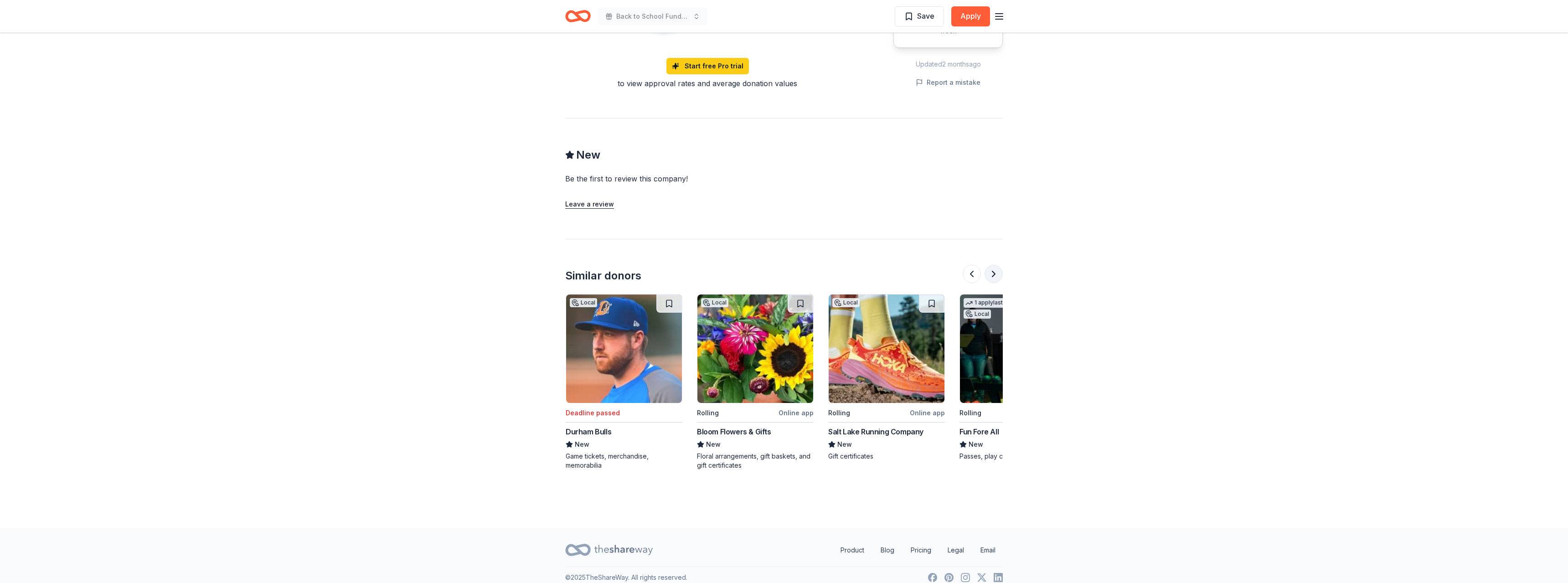
scroll to position [0, 788]
click at [996, 270] on button at bounding box center [994, 274] width 18 height 18
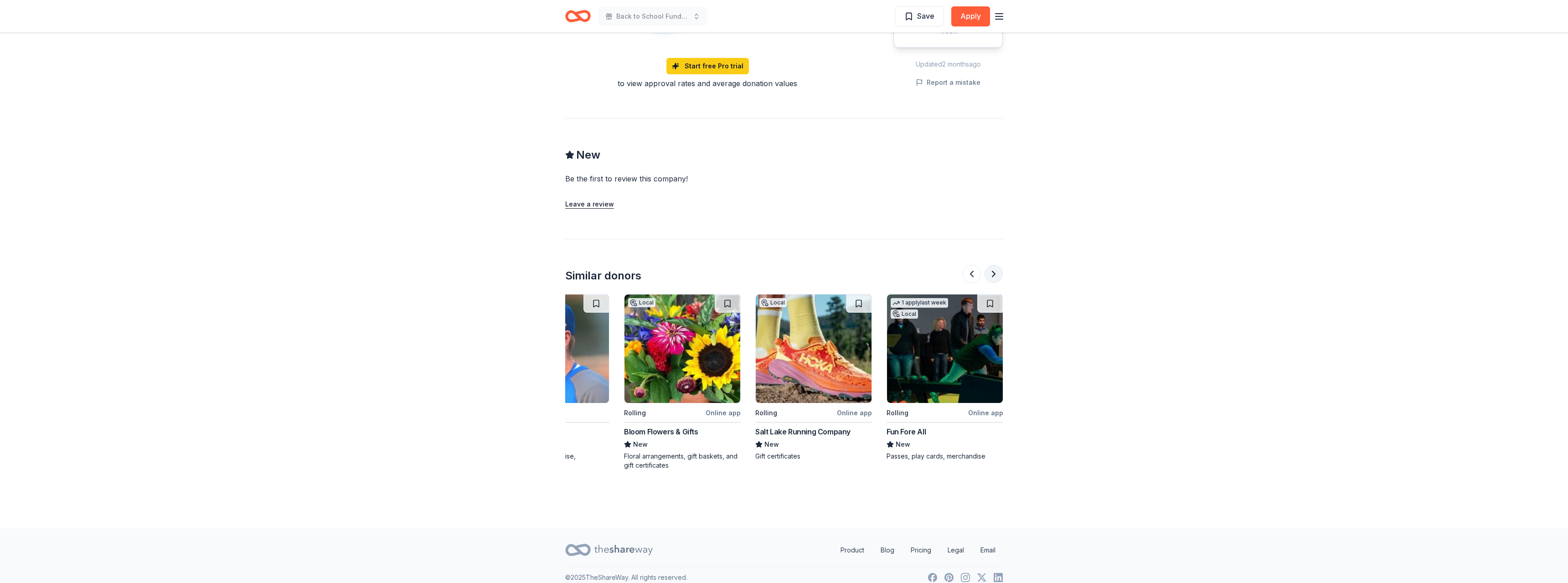
scroll to position [0, 861]
click at [996, 270] on div at bounding box center [983, 274] width 40 height 18
click at [996, 266] on div at bounding box center [983, 274] width 40 height 18
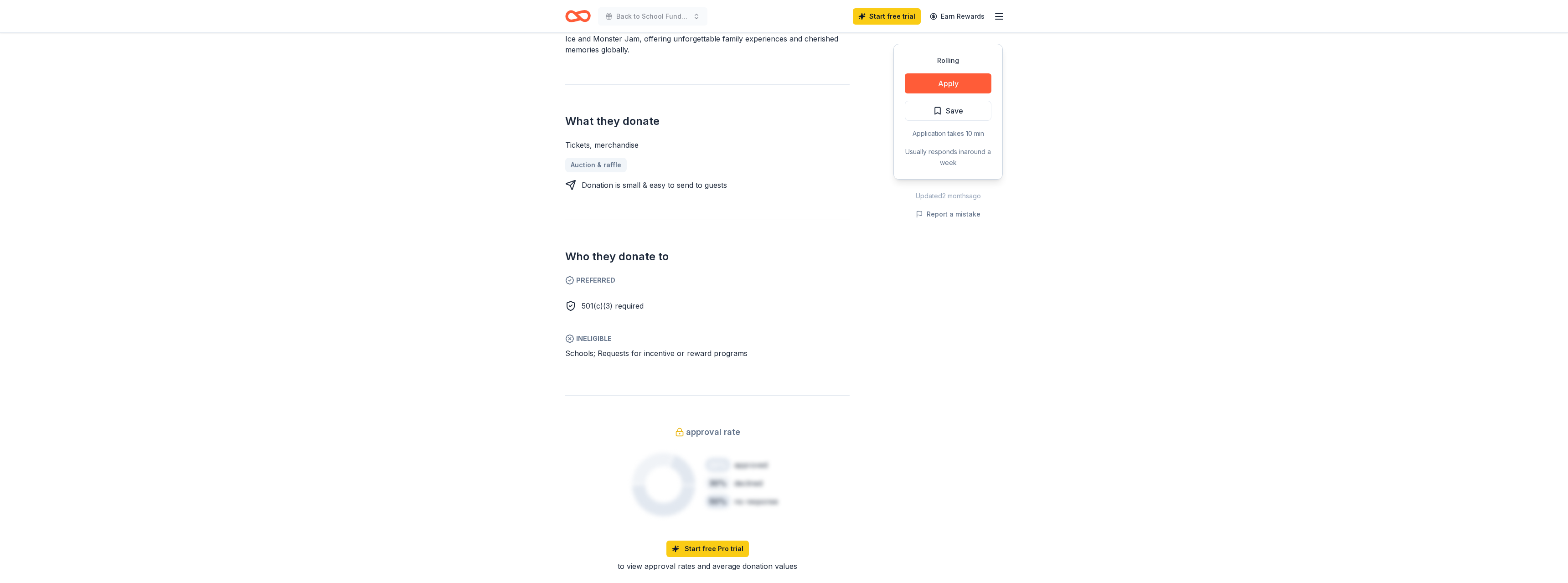
scroll to position [0, 0]
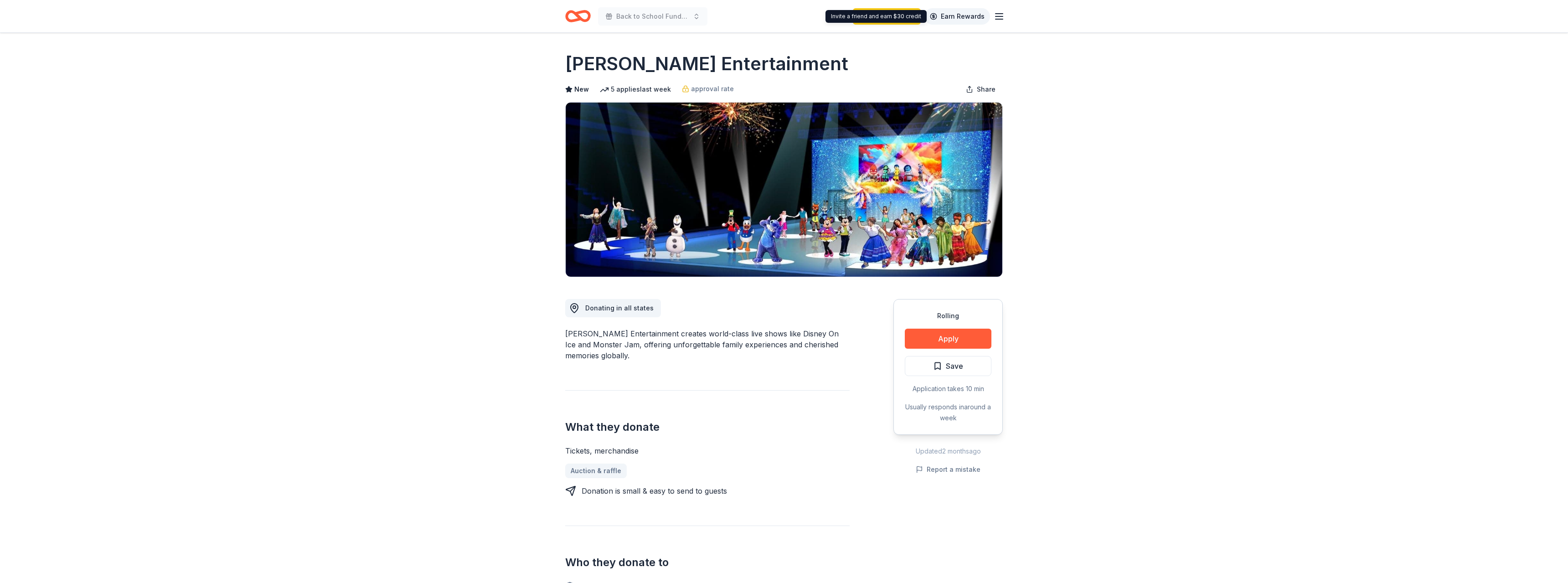
click at [978, 13] on link "Earn Rewards" at bounding box center [957, 16] width 66 height 16
click at [1000, 16] on line "button" at bounding box center [999, 16] width 7 height 0
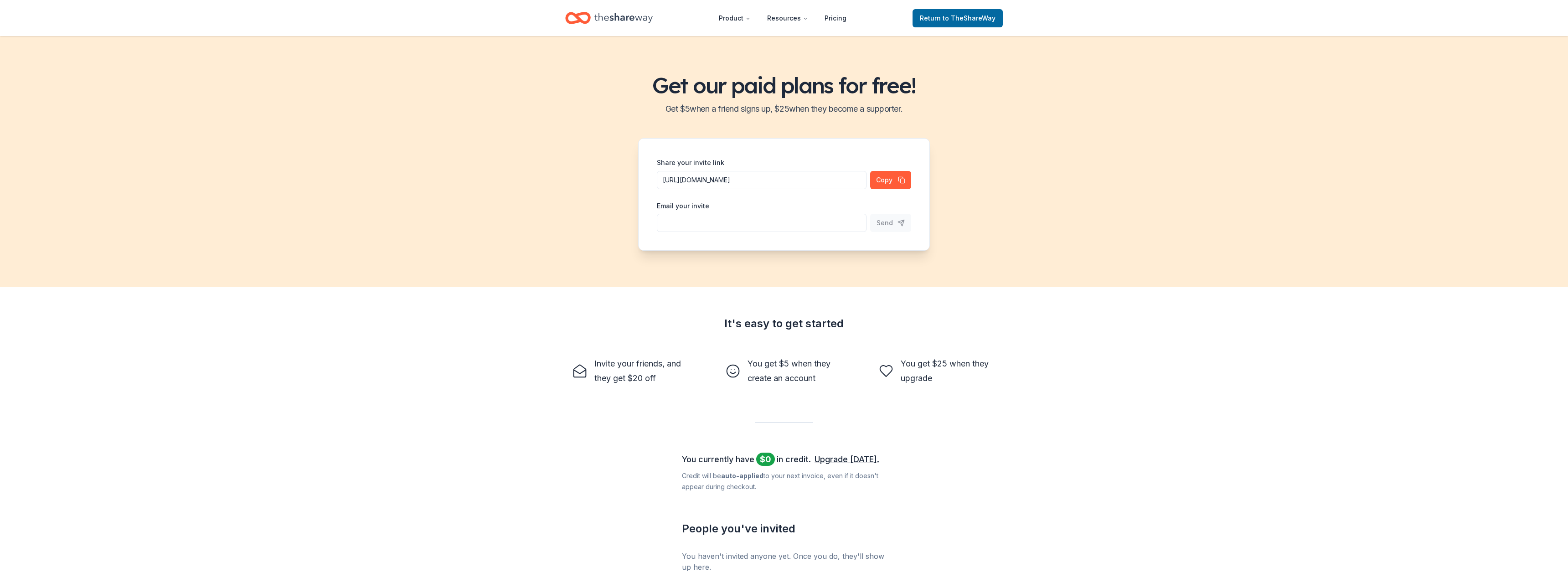
click at [618, 20] on icon "Home" at bounding box center [623, 18] width 59 height 19
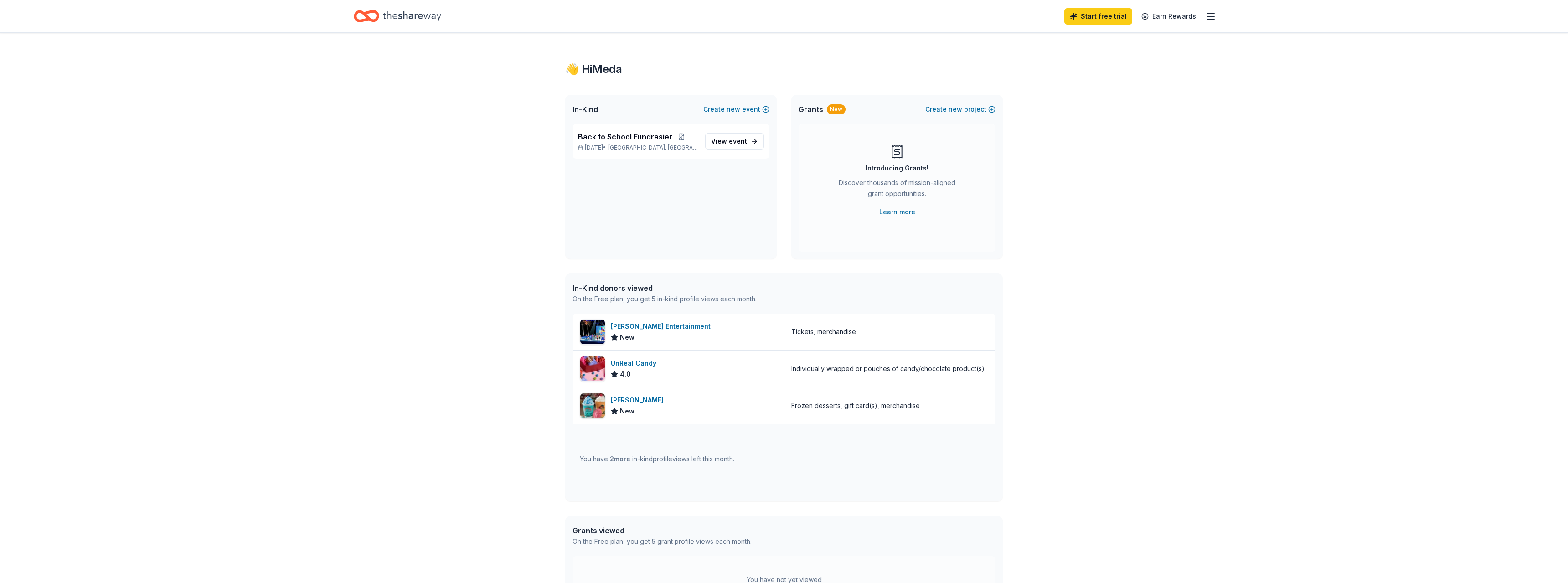
click at [618, 19] on div "Start free trial Earn Rewards" at bounding box center [784, 16] width 861 height 21
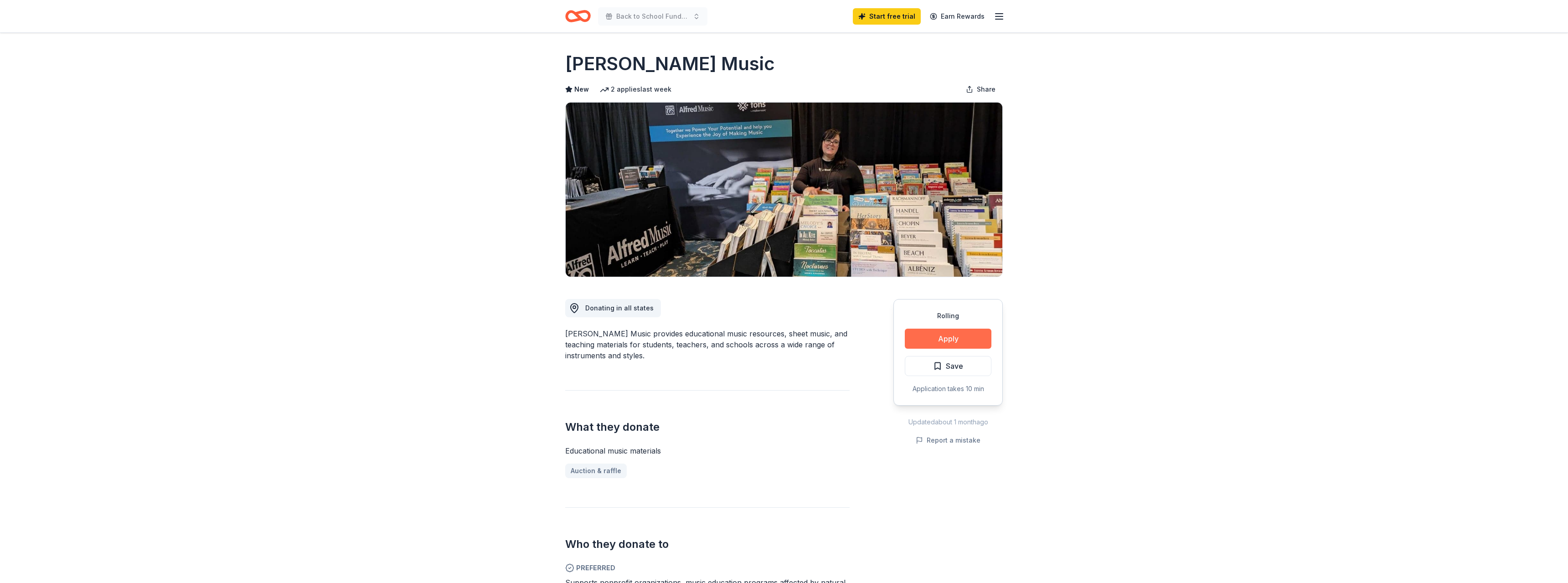
click at [957, 331] on button "Apply" at bounding box center [948, 338] width 87 height 20
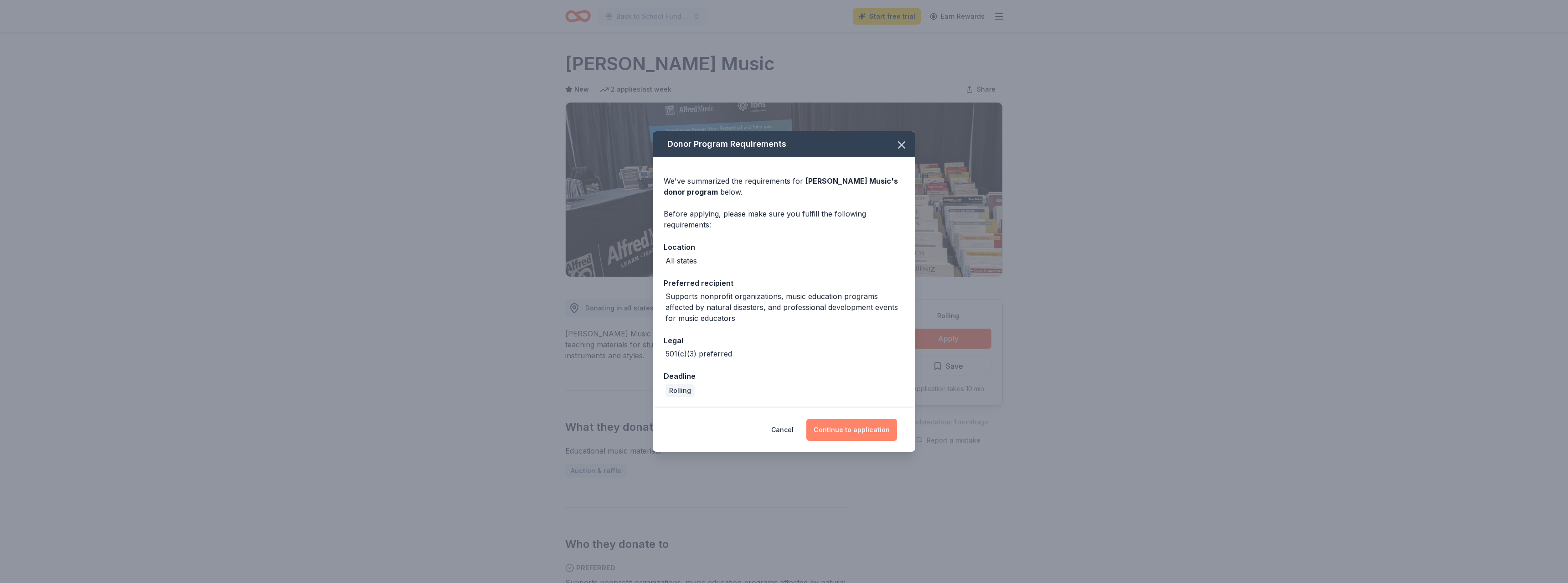
click at [838, 429] on button "Continue to application" at bounding box center [852, 429] width 91 height 22
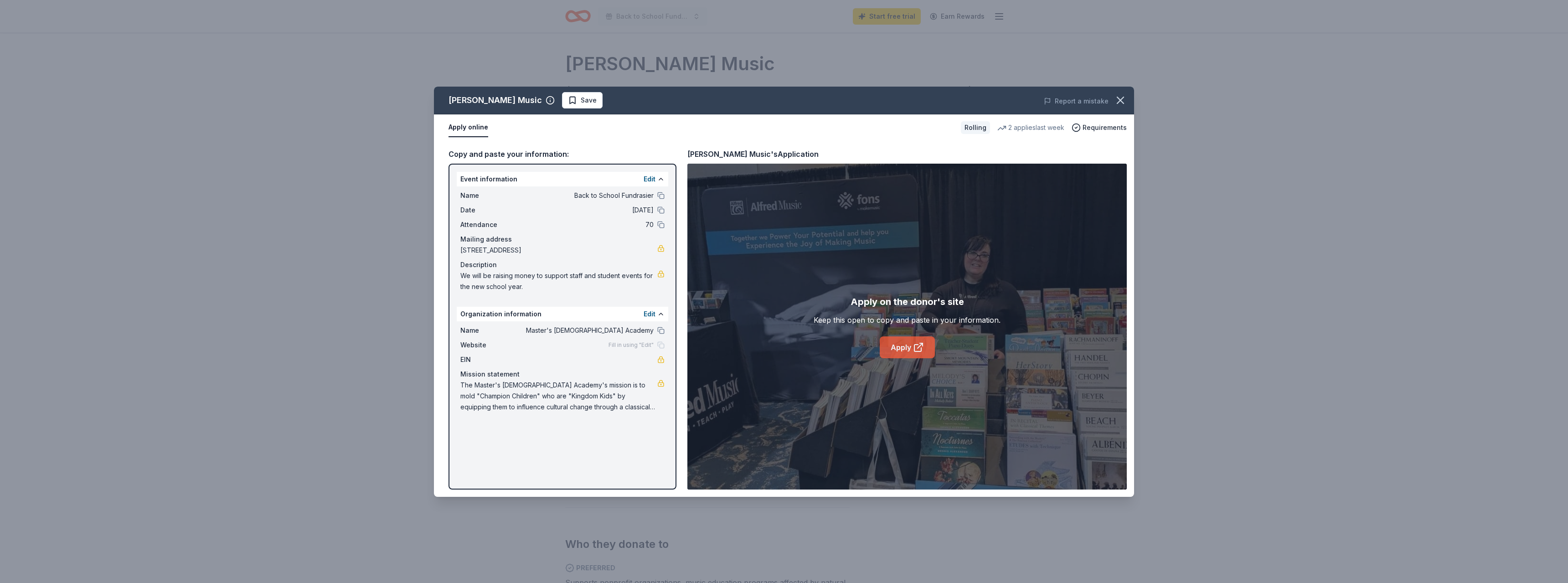
click at [907, 350] on link "Apply" at bounding box center [907, 347] width 55 height 22
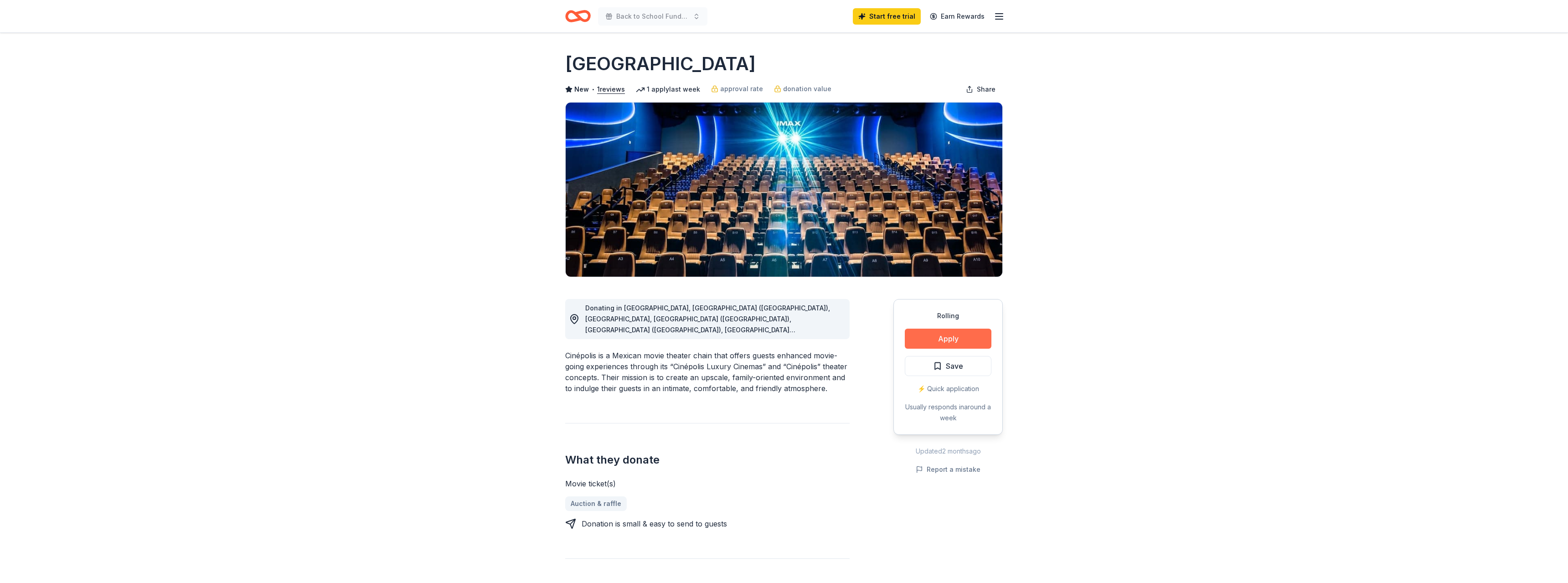
click at [936, 340] on button "Apply" at bounding box center [948, 338] width 87 height 20
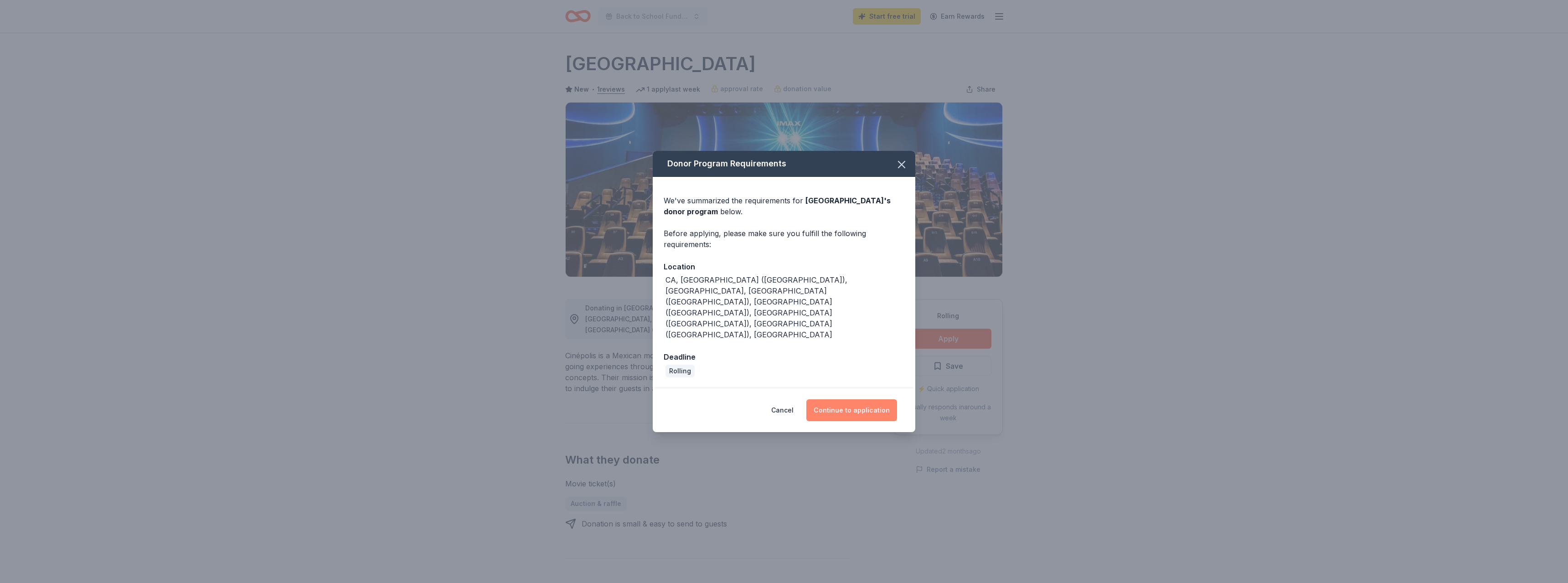
click at [869, 399] on button "Continue to application" at bounding box center [852, 410] width 91 height 22
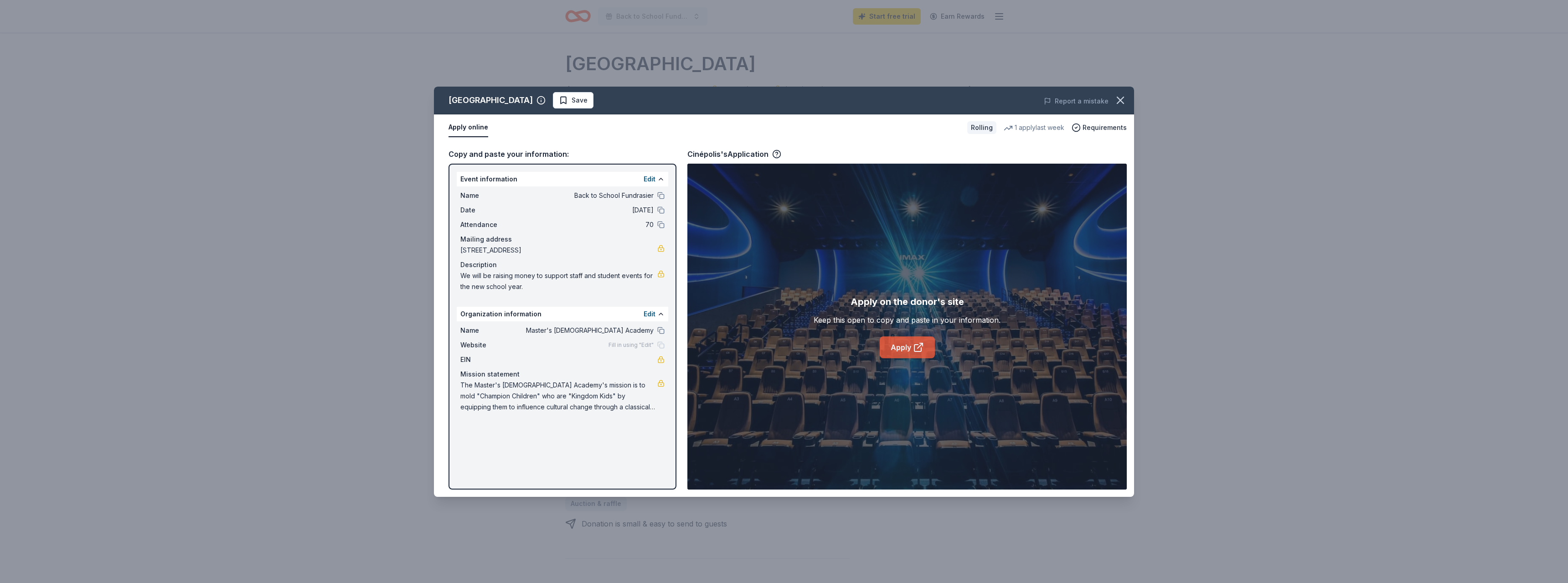
click at [898, 348] on link "Apply" at bounding box center [907, 347] width 55 height 22
